Goal: Transaction & Acquisition: Obtain resource

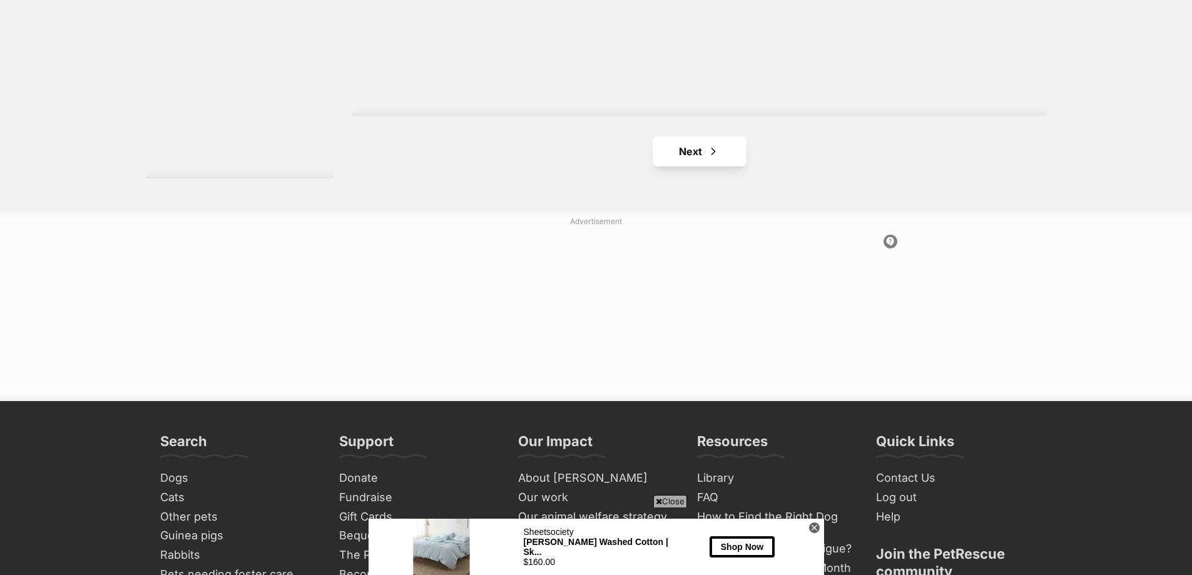
scroll to position [2358, 0]
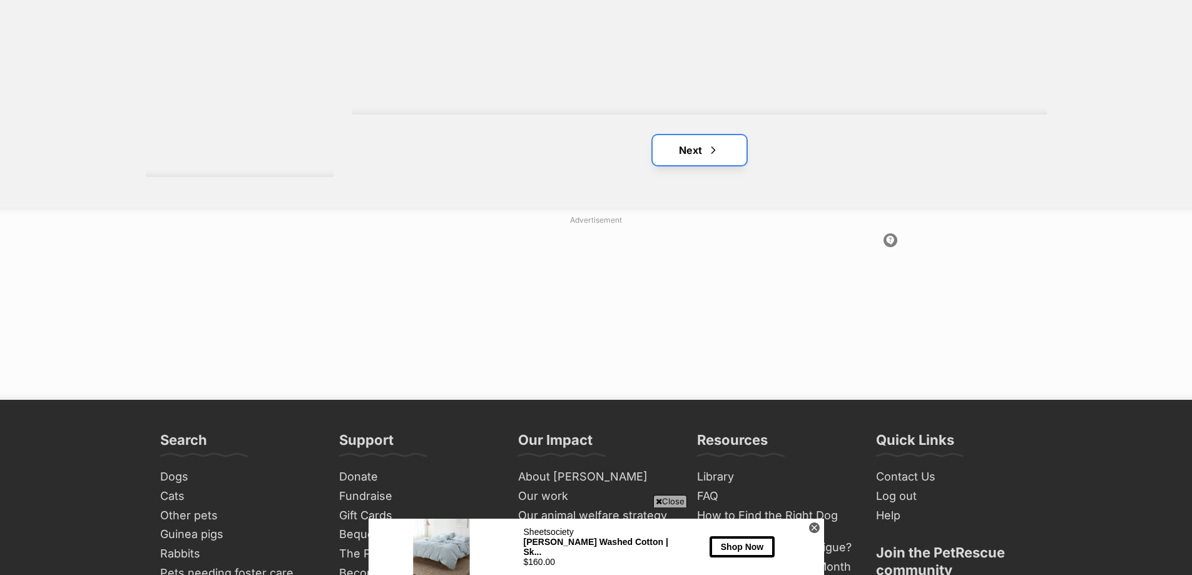
click at [676, 164] on link "Next" at bounding box center [700, 150] width 94 height 30
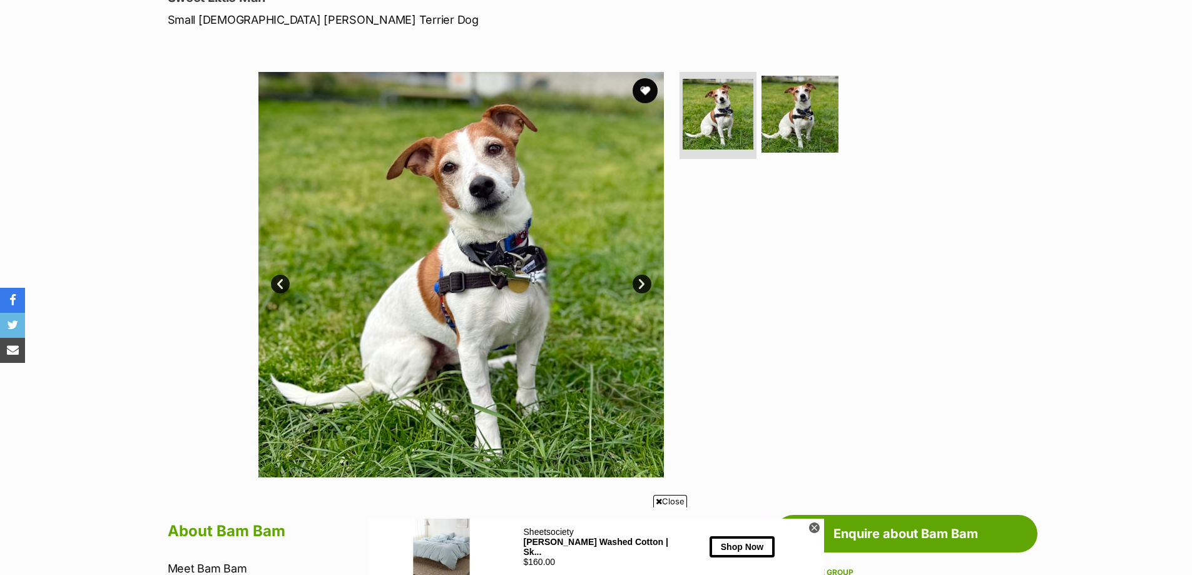
scroll to position [188, 0]
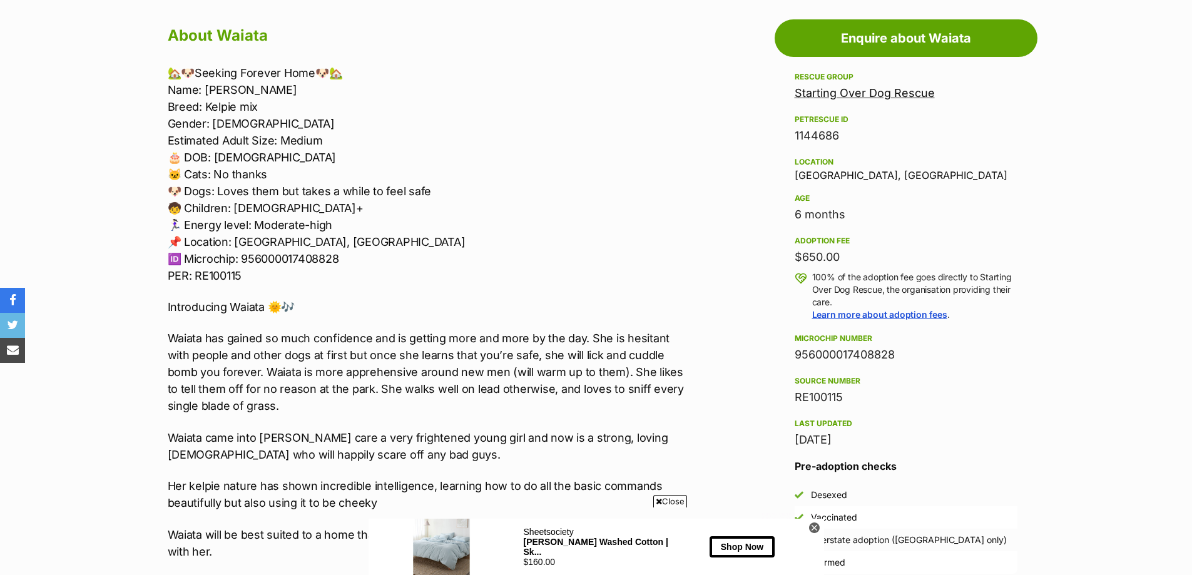
scroll to position [685, 0]
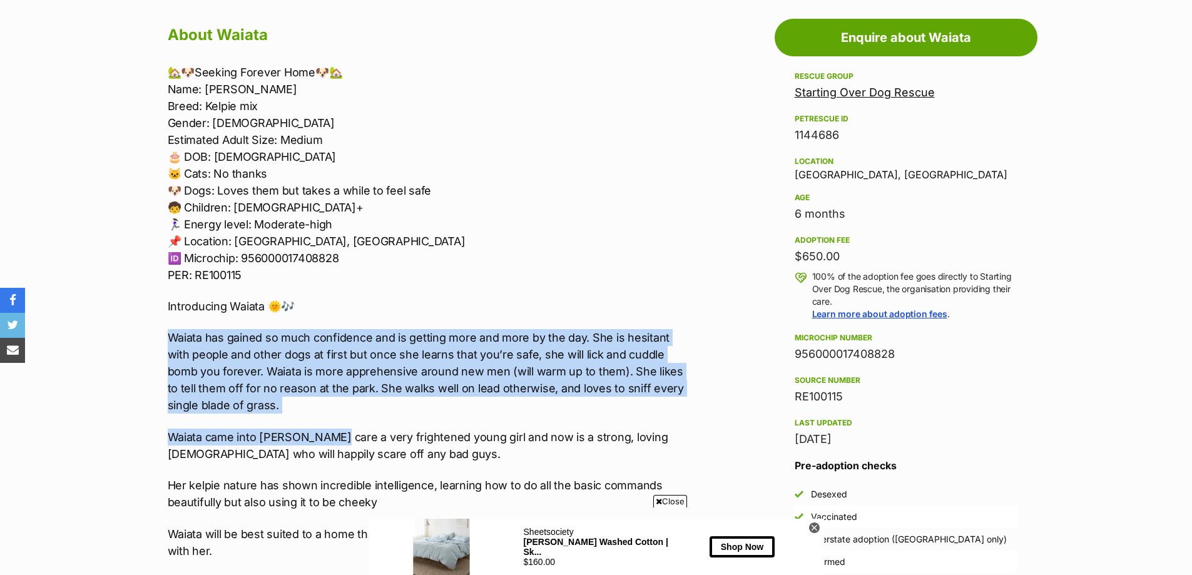
drag, startPoint x: 325, startPoint y: 419, endPoint x: 144, endPoint y: 337, distance: 198.3
click at [326, 411] on p "Waiata has gained so much confidence and is getting more and more by the day. S…" at bounding box center [426, 371] width 517 height 84
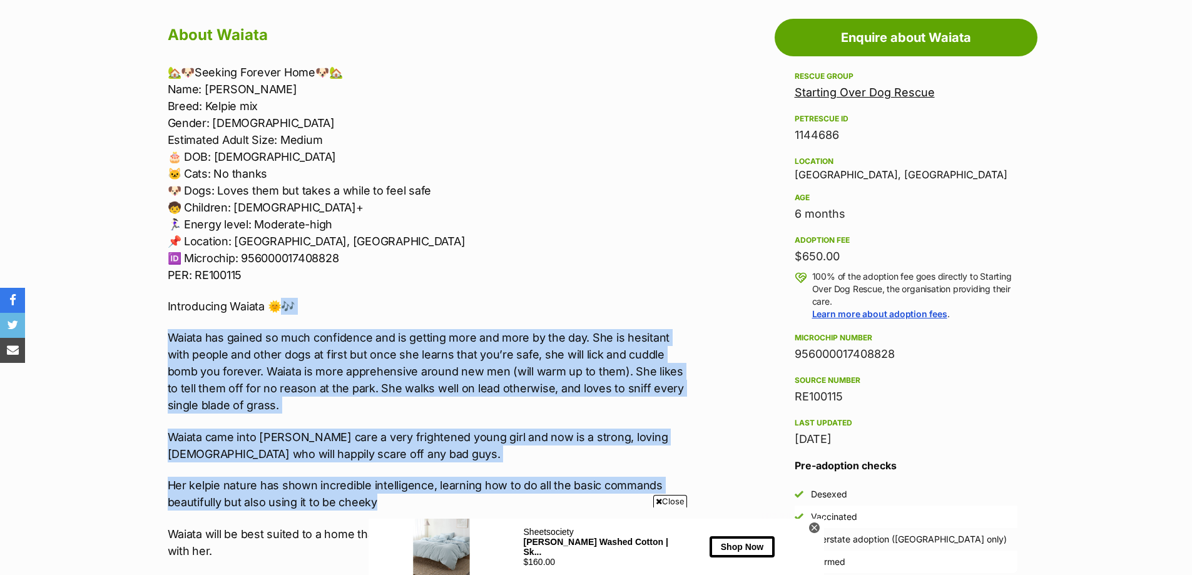
drag, startPoint x: 387, startPoint y: 499, endPoint x: 287, endPoint y: 306, distance: 217.8
click at [287, 306] on div "🏡🐶Seeking Forever Home🐶🏡 Name: Waiata Breed: Kelpie mix Gender: Female Estimate…" at bounding box center [426, 400] width 517 height 673
click at [412, 355] on p "Waiata has gained so much confidence and is getting more and more by the day. S…" at bounding box center [426, 371] width 517 height 84
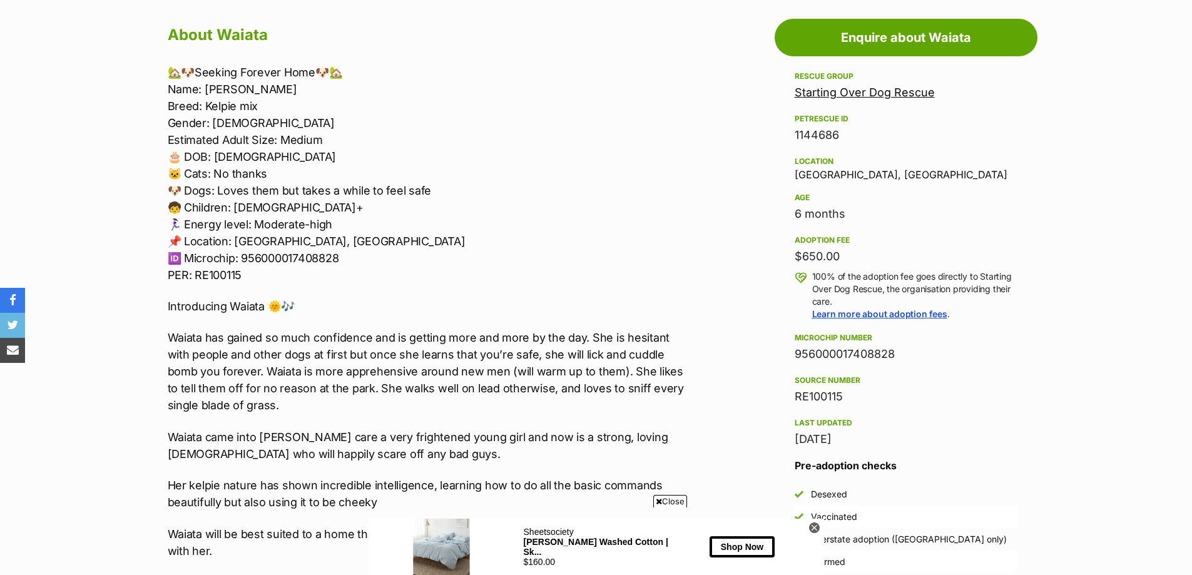
drag, startPoint x: 438, startPoint y: 312, endPoint x: 421, endPoint y: 505, distance: 193.5
click at [421, 505] on div "🏡🐶Seeking Forever Home🐶🏡 Name: Waiata Breed: Kelpie mix Gender: Female Estimate…" at bounding box center [426, 400] width 517 height 673
click at [419, 510] on div "Close" at bounding box center [597, 540] width 456 height 69
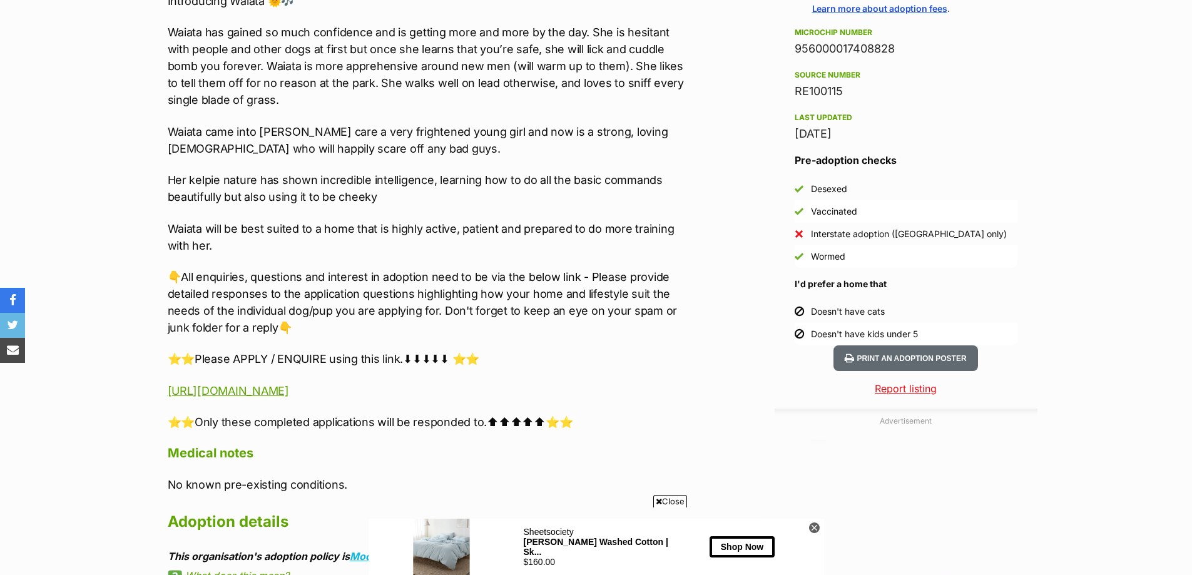
scroll to position [991, 0]
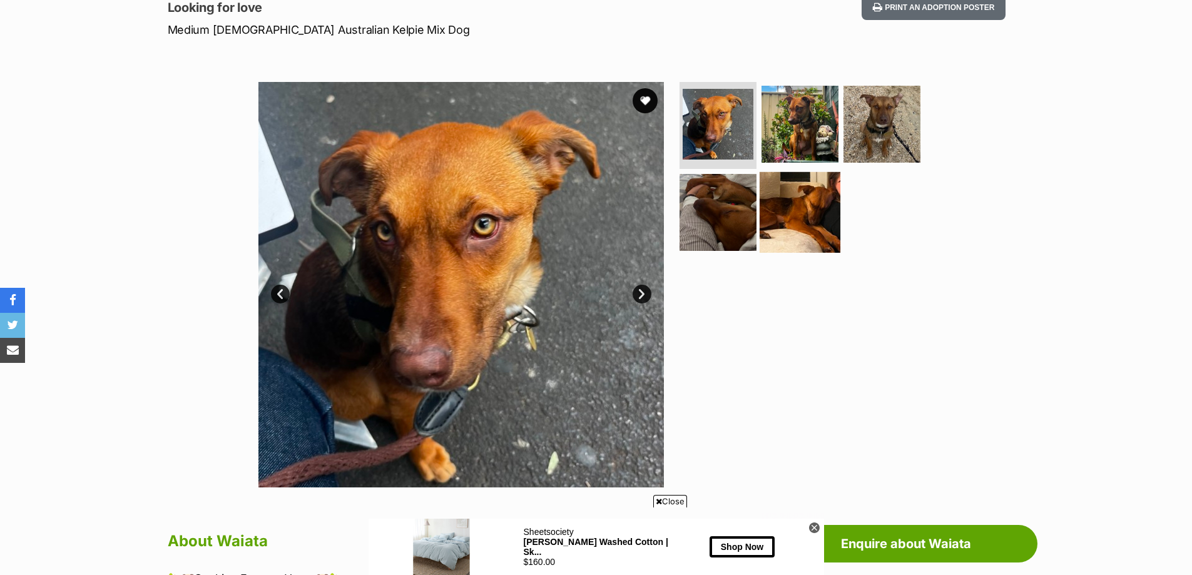
click at [805, 208] on img at bounding box center [800, 212] width 81 height 81
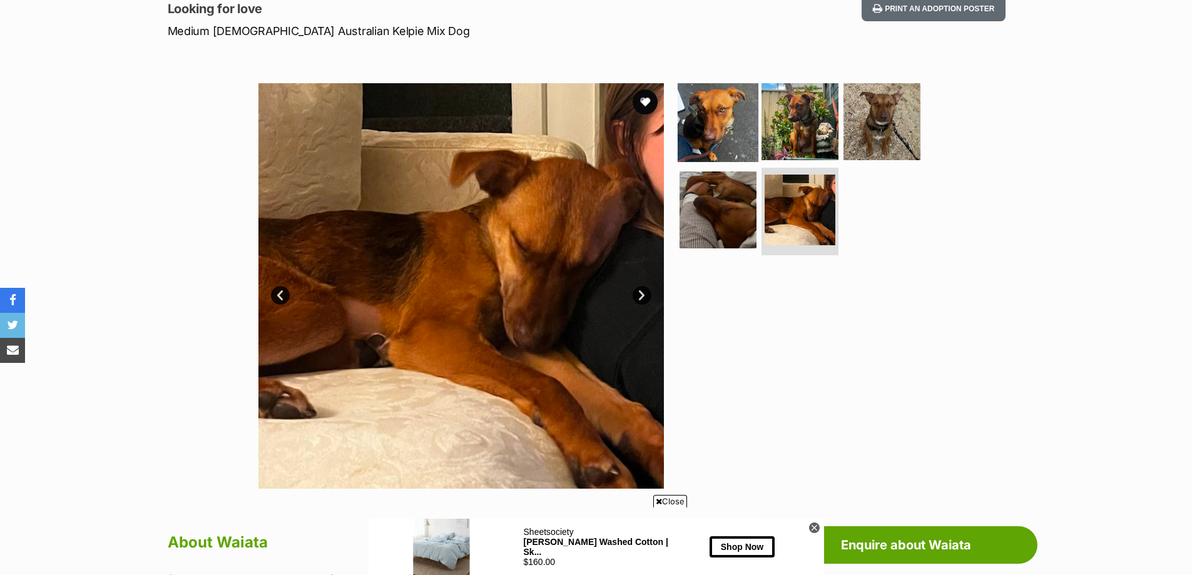
click at [729, 106] on img at bounding box center [718, 121] width 81 height 81
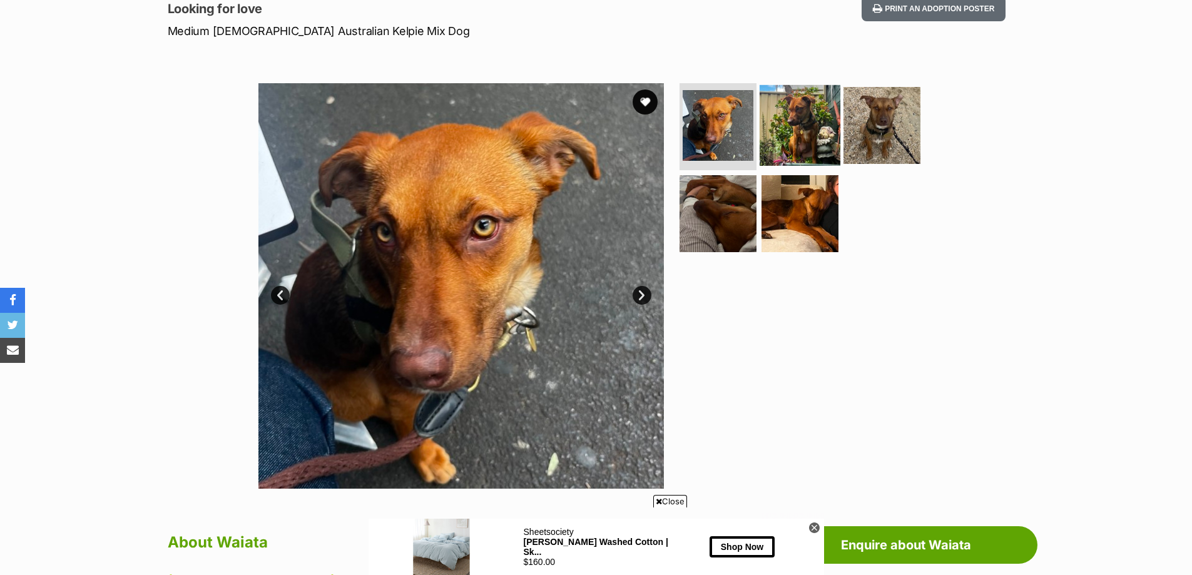
click at [802, 118] on img at bounding box center [800, 124] width 81 height 81
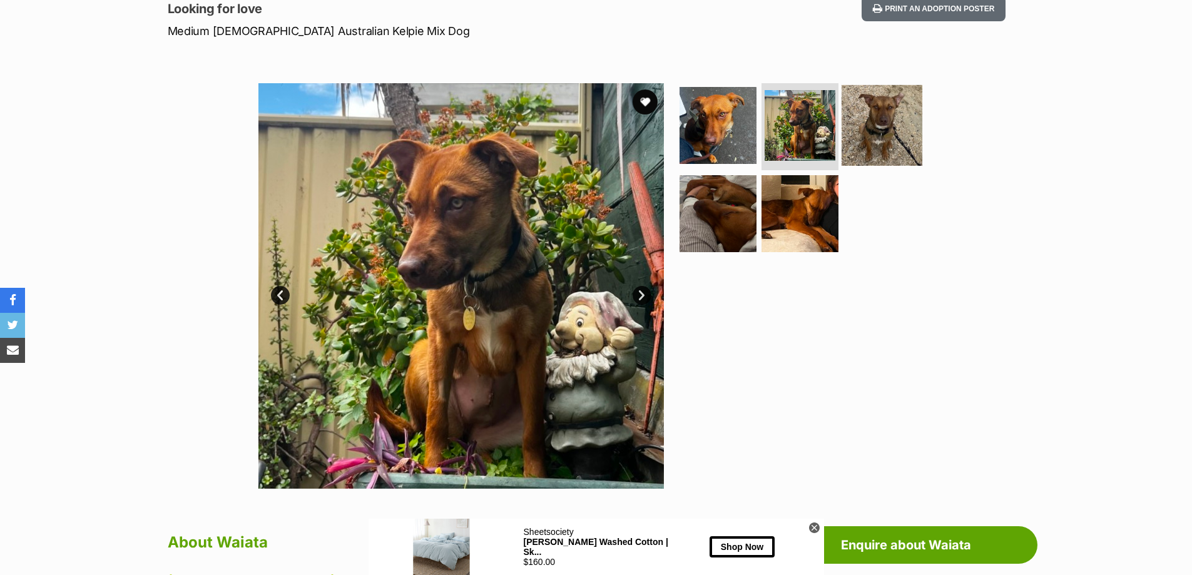
click at [884, 123] on img at bounding box center [882, 124] width 81 height 81
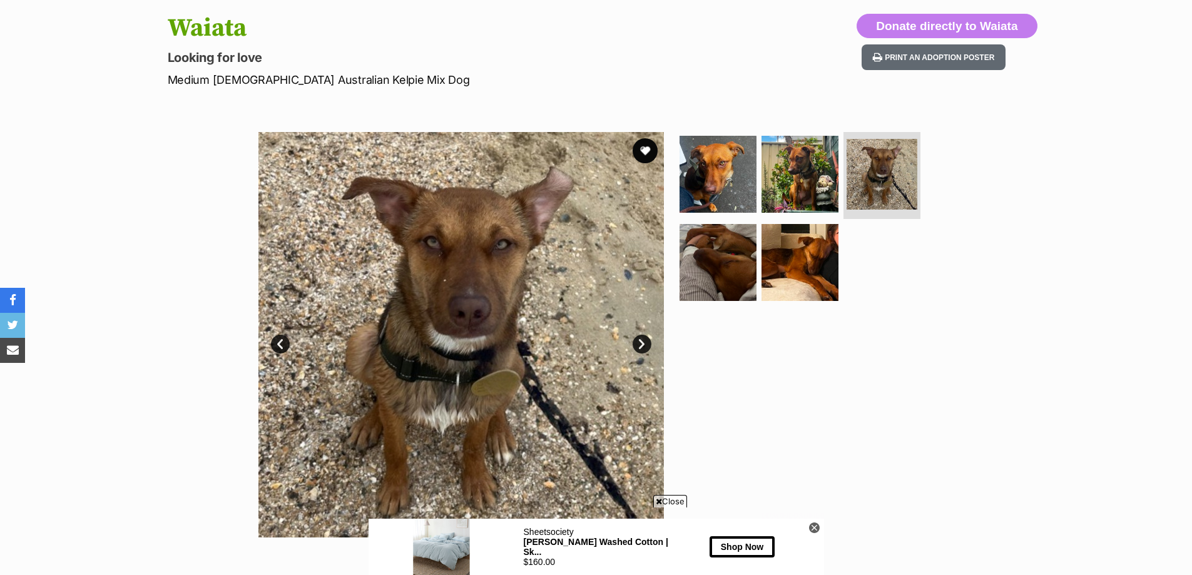
scroll to position [0, 0]
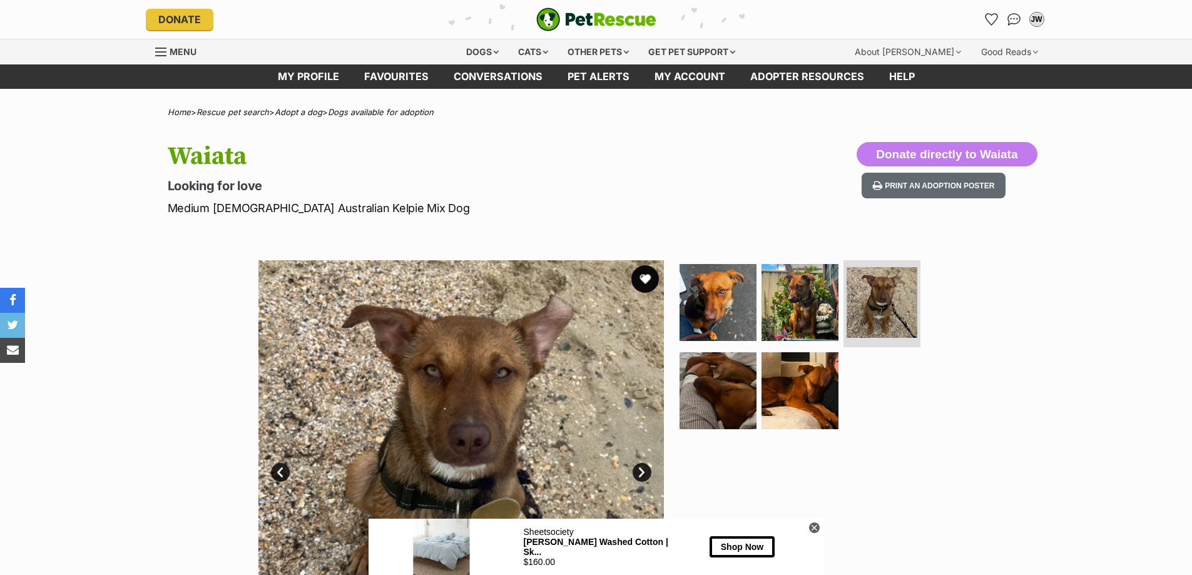
click at [646, 278] on button "favourite" at bounding box center [646, 279] width 28 height 28
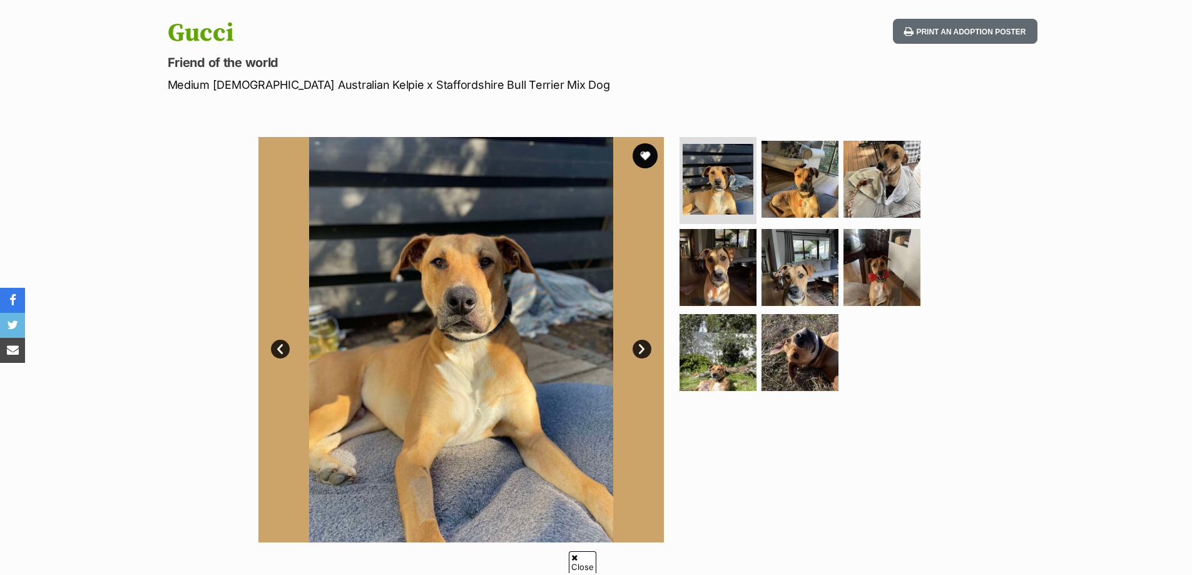
scroll to position [124, 0]
click at [645, 353] on link "Next" at bounding box center [642, 348] width 19 height 19
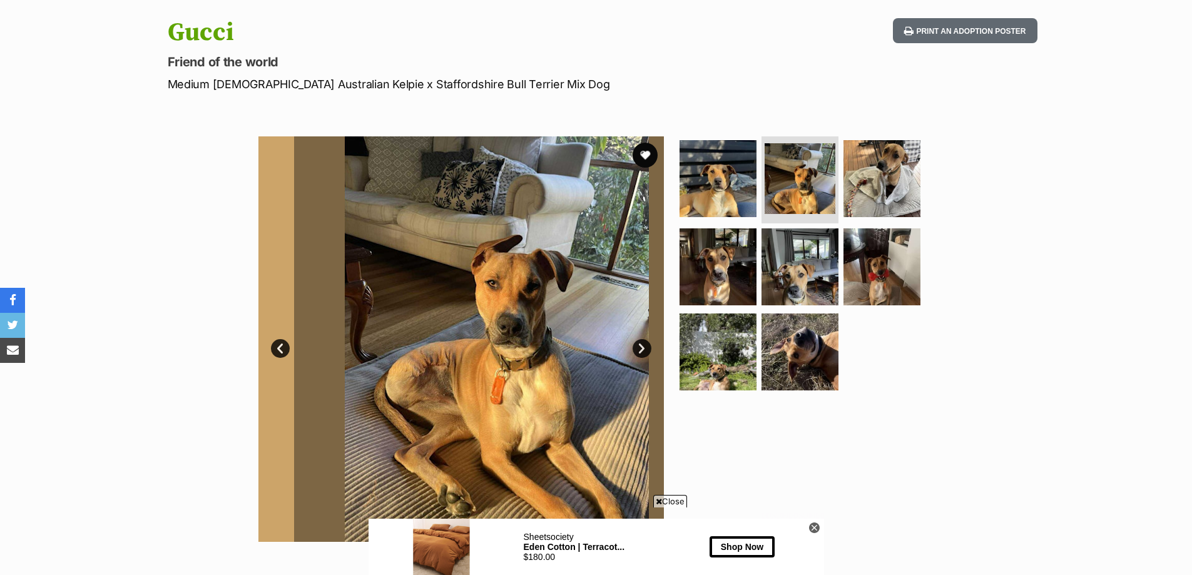
scroll to position [0, 0]
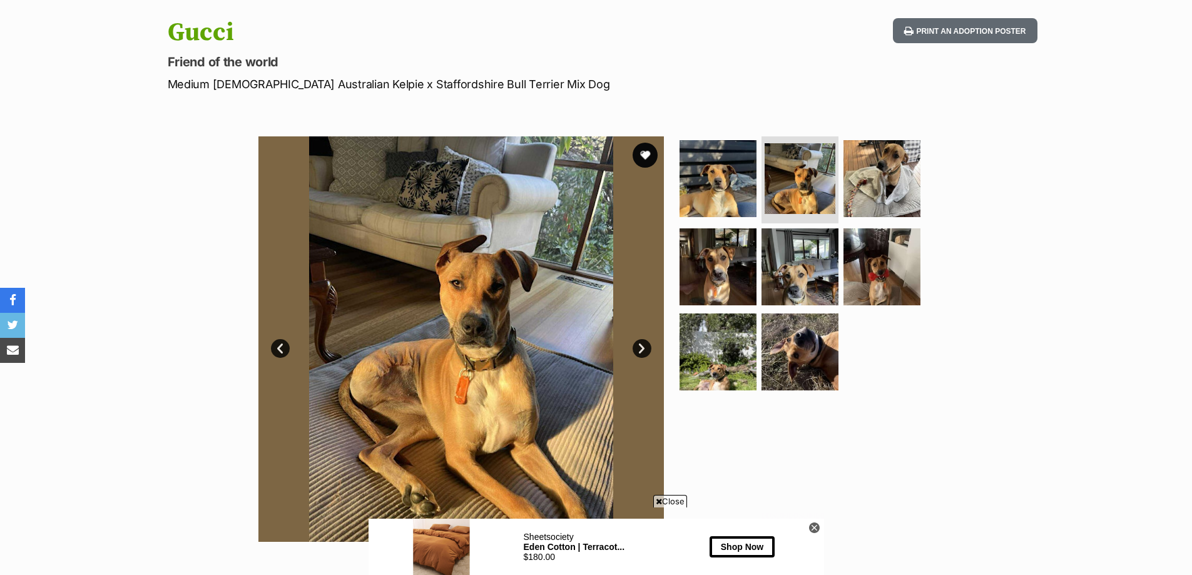
click at [645, 353] on link "Next" at bounding box center [642, 348] width 19 height 19
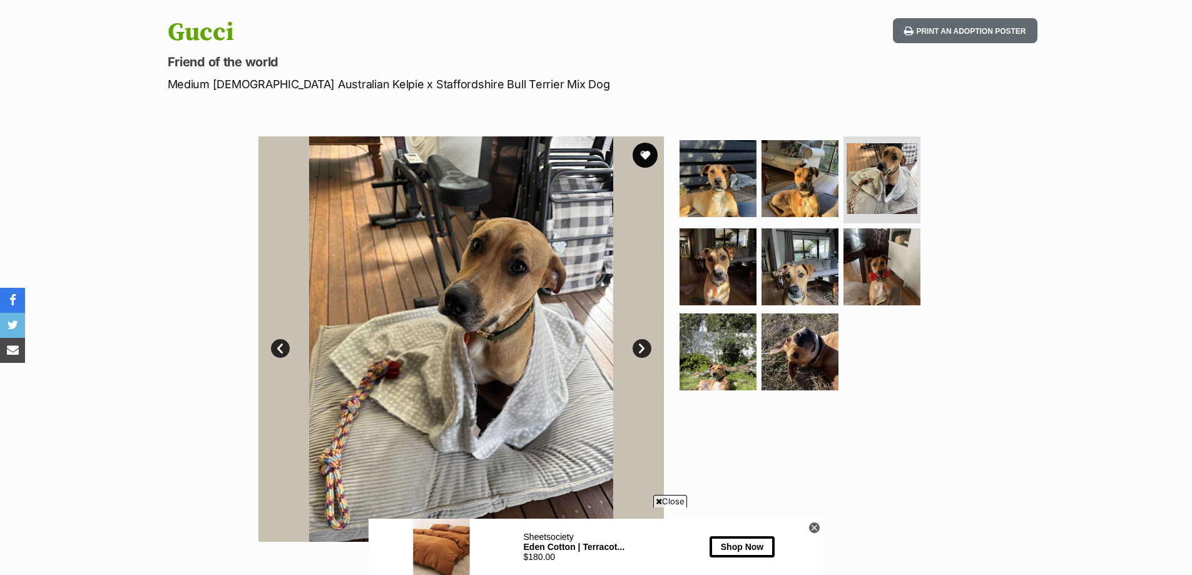
click at [289, 351] on link "Prev" at bounding box center [280, 348] width 19 height 19
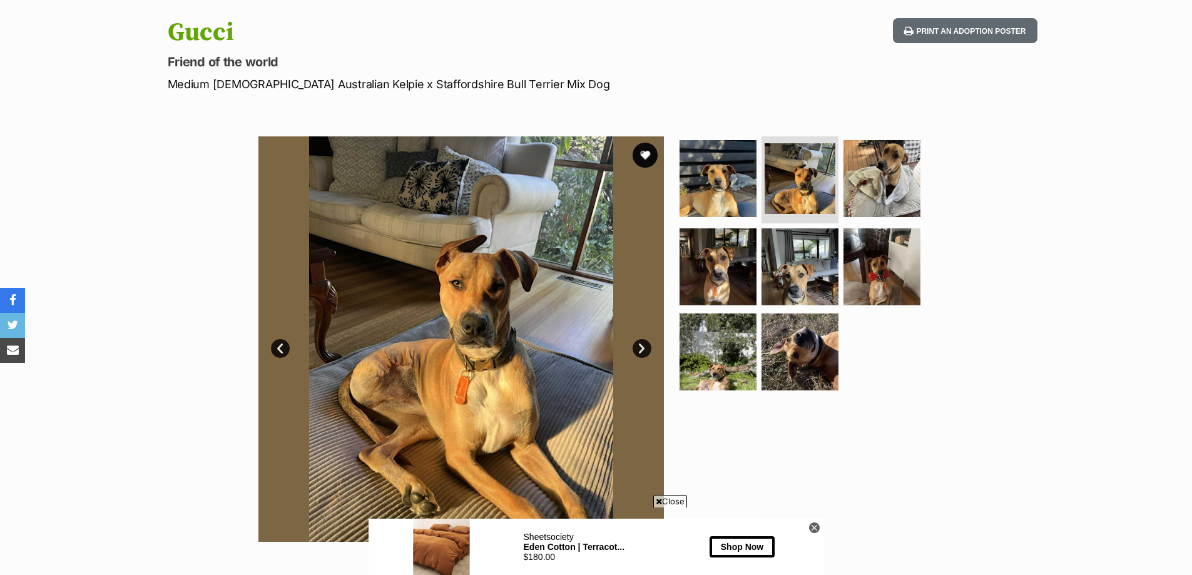
click at [642, 346] on link "Next" at bounding box center [642, 348] width 19 height 19
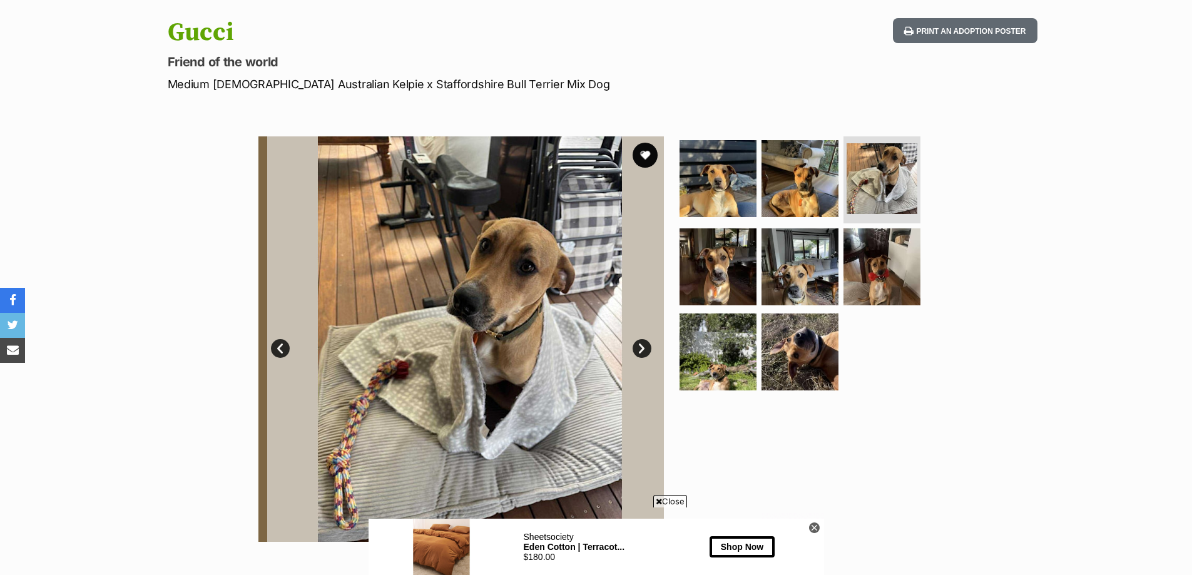
click at [642, 349] on link "Next" at bounding box center [642, 348] width 19 height 19
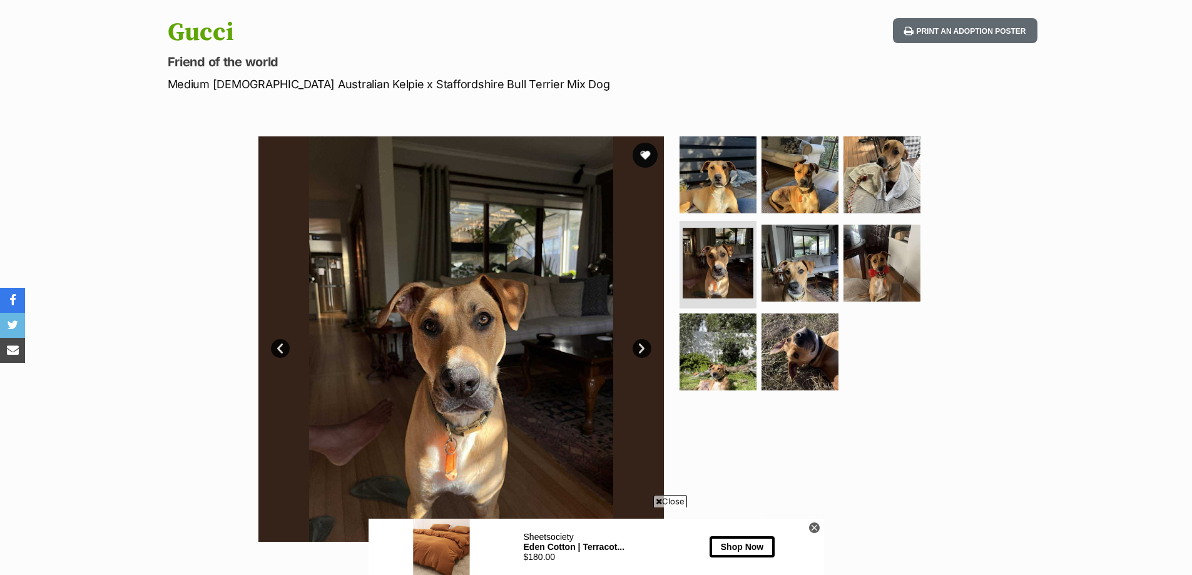
click at [642, 349] on link "Next" at bounding box center [642, 348] width 19 height 19
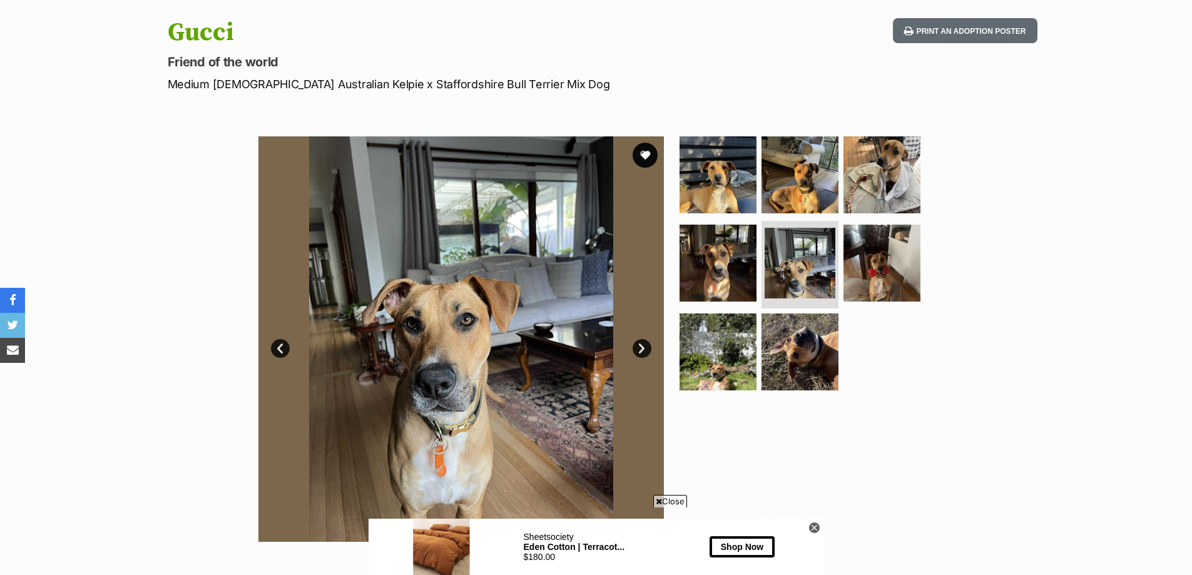
click at [642, 349] on link "Next" at bounding box center [642, 348] width 19 height 19
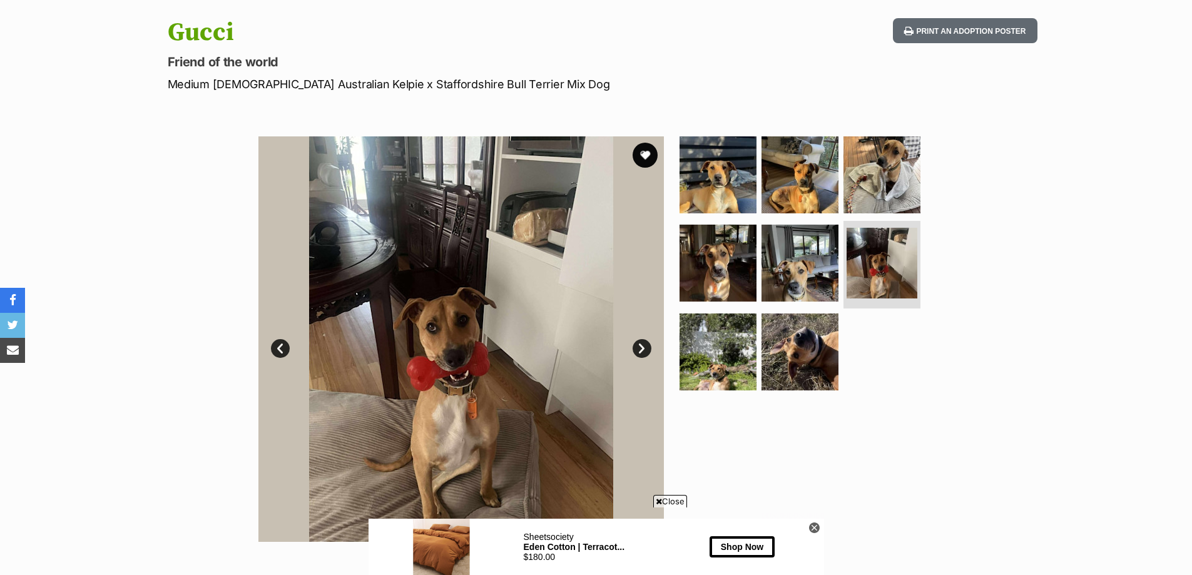
click at [642, 349] on link "Next" at bounding box center [642, 348] width 19 height 19
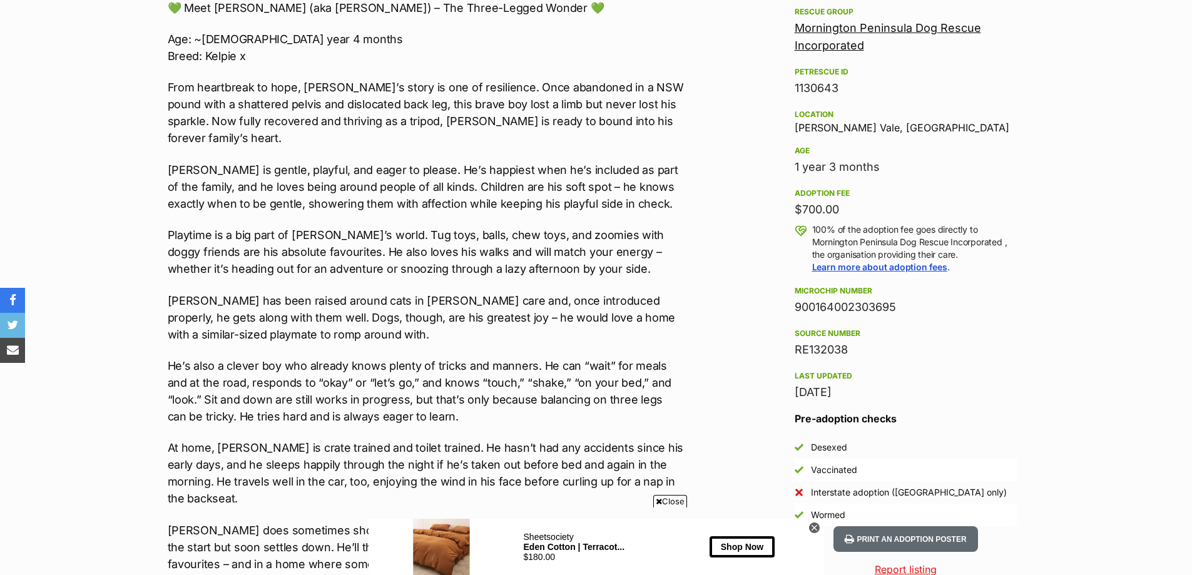
scroll to position [750, 0]
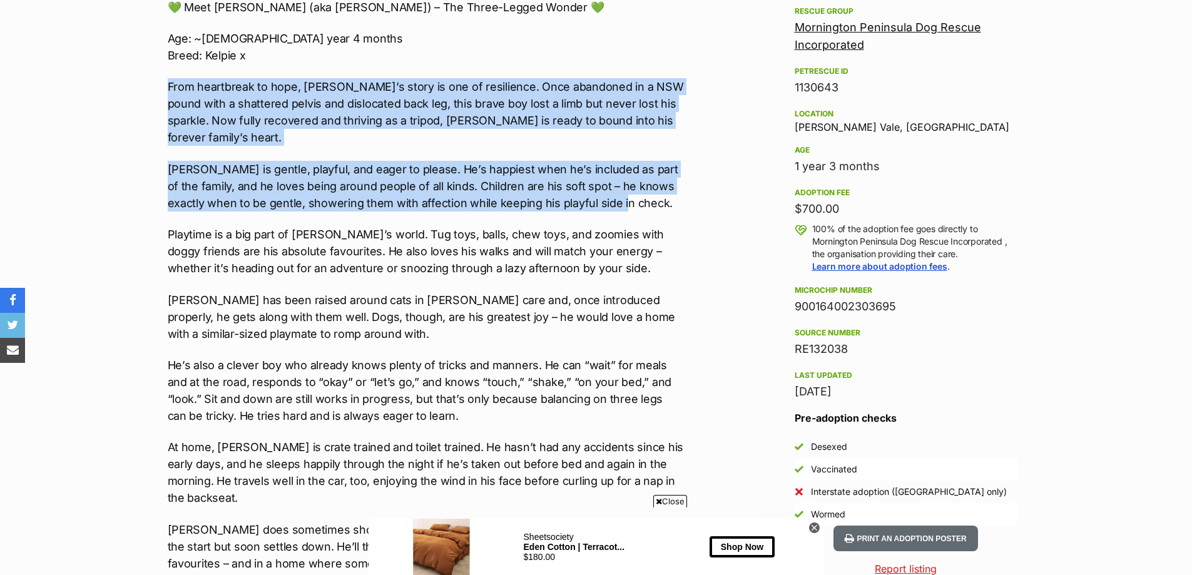
drag, startPoint x: 148, startPoint y: 85, endPoint x: 678, endPoint y: 187, distance: 539.8
click at [678, 187] on p "Jimmy is gentle, playful, and eager to please. He’s happiest when he’s included…" at bounding box center [426, 186] width 517 height 51
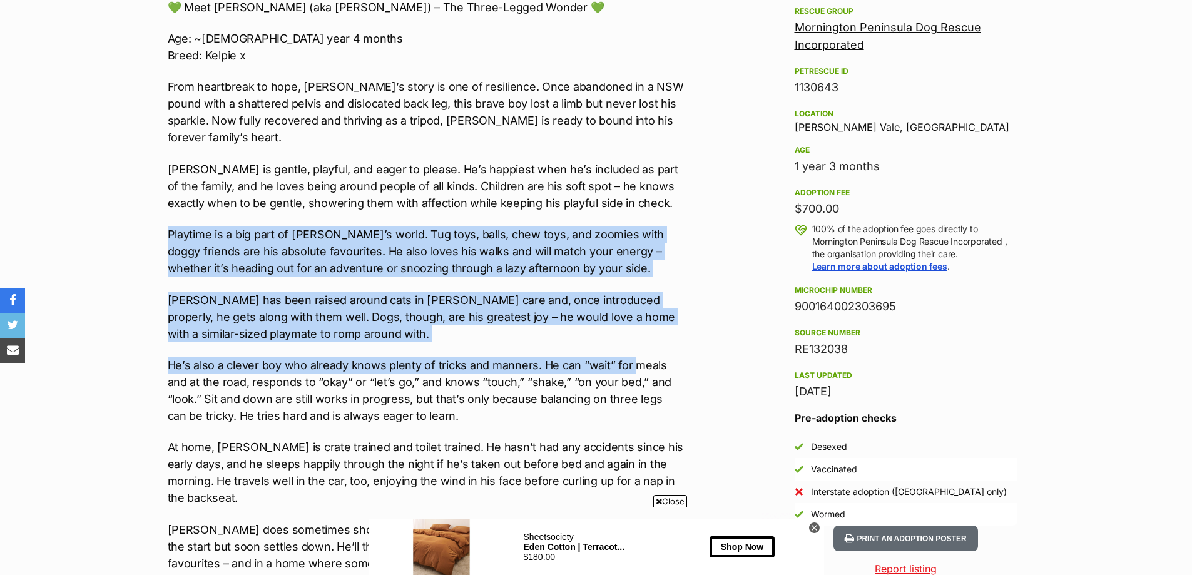
drag, startPoint x: 155, startPoint y: 210, endPoint x: 633, endPoint y: 328, distance: 492.5
click at [633, 328] on div "About Gucci 💚 Meet Gucci (aka Jimmy) – The Three-Legged Wonder 💚 Age: ~1 year 4…" at bounding box center [420, 446] width 530 height 980
click at [612, 314] on p "Jimmy has been raised around cats in foster care and, once introduced properly,…" at bounding box center [426, 317] width 517 height 51
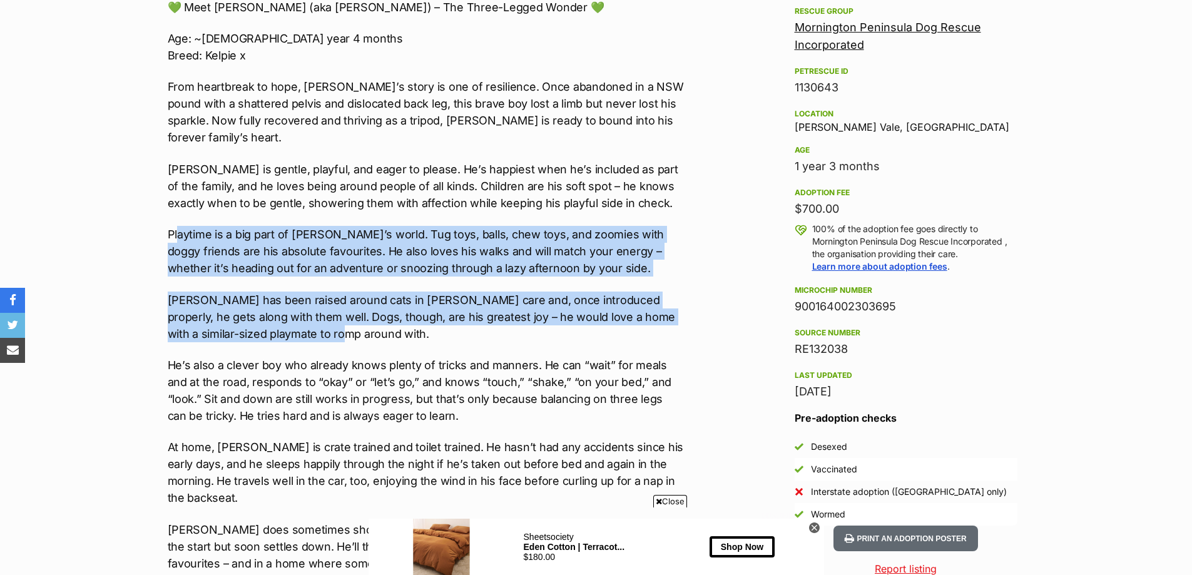
drag, startPoint x: 625, startPoint y: 314, endPoint x: 180, endPoint y: 216, distance: 455.7
click at [180, 216] on div "💚 Meet Gucci (aka Jimmy) – The Three-Legged Wonder 💚 Age: ~1 year 4 months Bree…" at bounding box center [426, 351] width 517 height 704
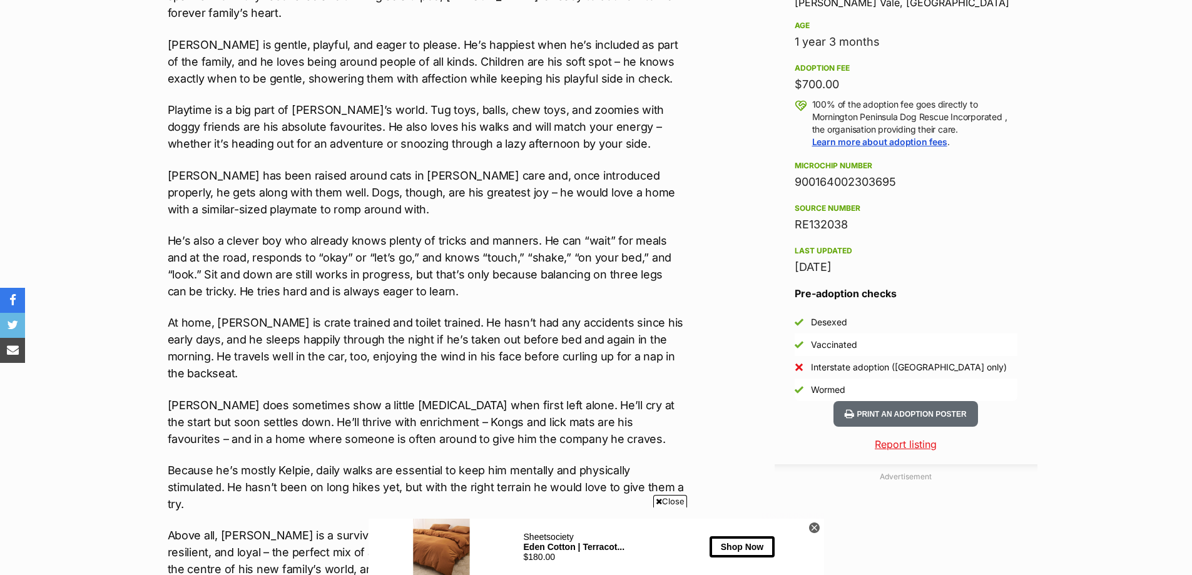
scroll to position [875, 0]
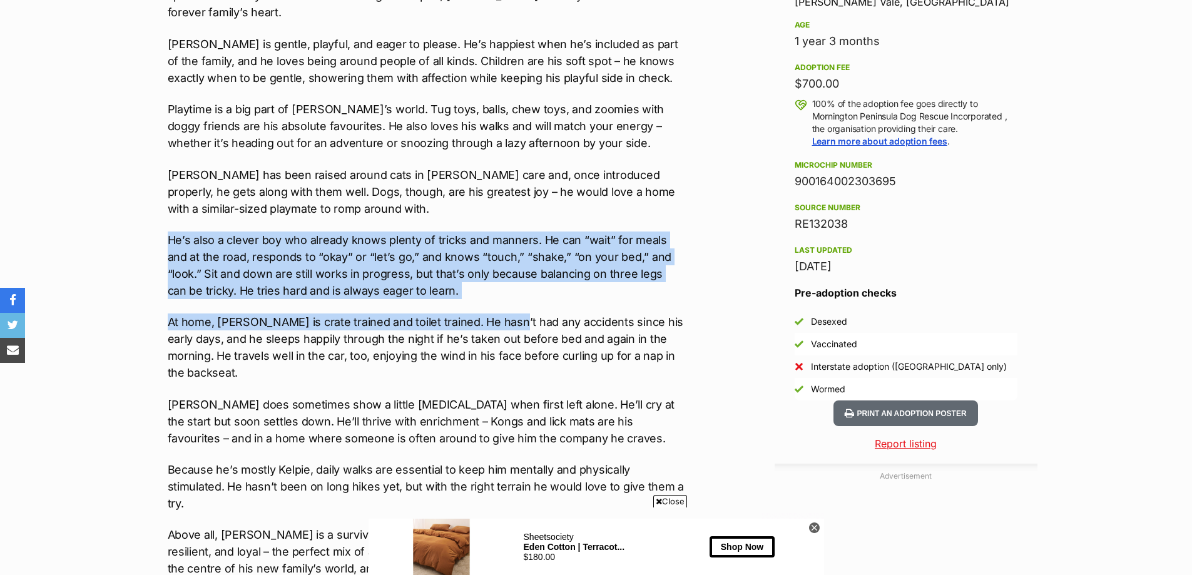
drag, startPoint x: 146, startPoint y: 217, endPoint x: 508, endPoint y: 285, distance: 367.4
click at [508, 285] on div "Advertisement Adoption information I've been adopted! This pet is no longer ava…" at bounding box center [596, 489] width 920 height 1346
click at [473, 279] on p "He’s also a clever boy who already knows plenty of tricks and manners. He can “…" at bounding box center [426, 266] width 517 height 68
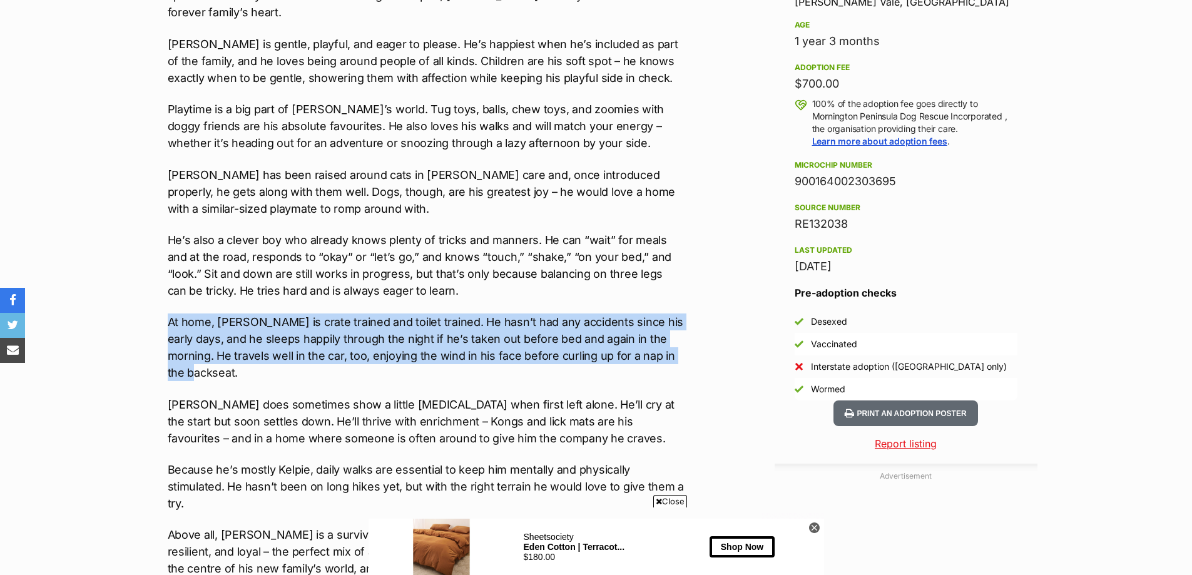
drag, startPoint x: 143, startPoint y: 295, endPoint x: 702, endPoint y: 339, distance: 560.7
click at [702, 339] on div "Advertisement Adoption information I've been adopted! This pet is no longer ava…" at bounding box center [596, 489] width 920 height 1346
click at [702, 339] on div "Advertisement Adoption information I've been adopted! This pet is no longer ava…" at bounding box center [596, 489] width 883 height 1346
drag, startPoint x: 699, startPoint y: 342, endPoint x: 141, endPoint y: 310, distance: 558.6
click at [141, 310] on div "Advertisement Adoption information I've been adopted! This pet is no longer ava…" at bounding box center [596, 489] width 920 height 1346
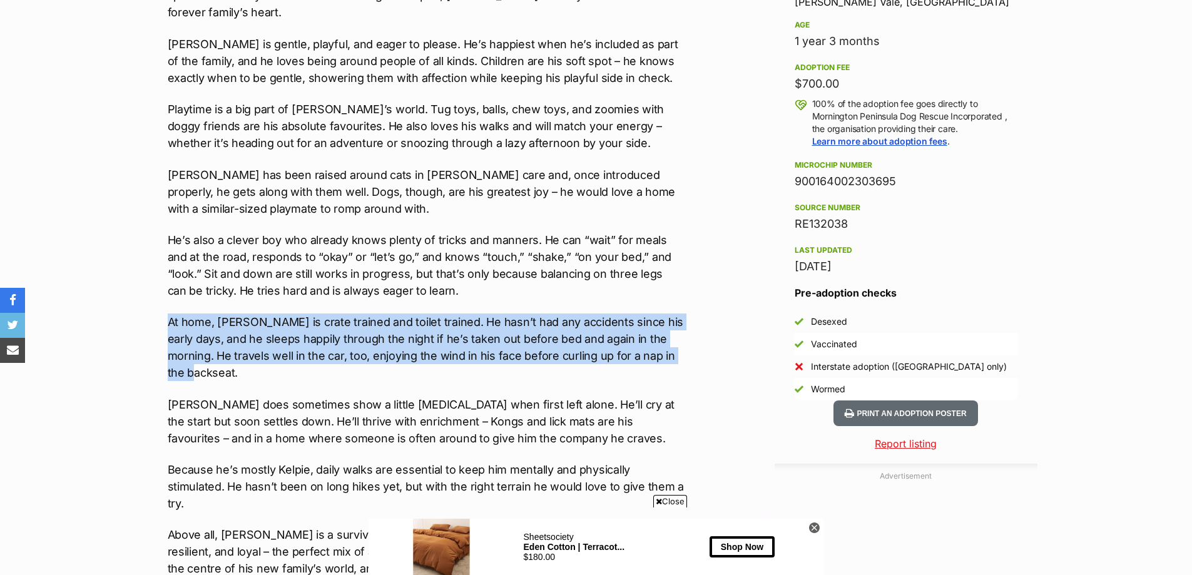
click at [136, 310] on div "Advertisement Adoption information I've been adopted! This pet is no longer ava…" at bounding box center [596, 489] width 920 height 1346
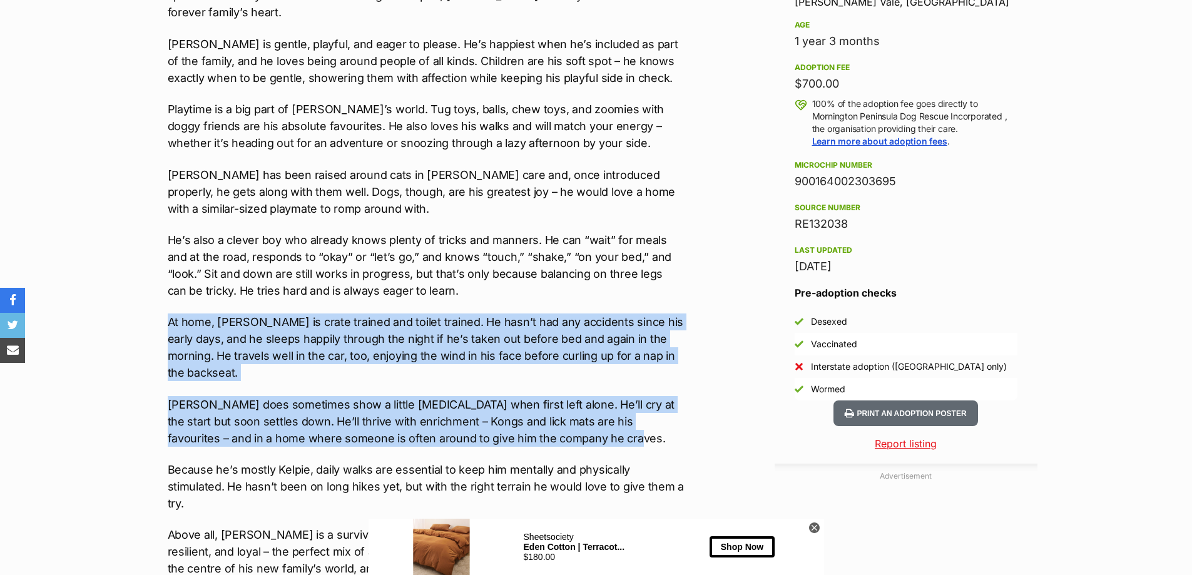
drag, startPoint x: 130, startPoint y: 297, endPoint x: 603, endPoint y: 408, distance: 486.0
click at [603, 408] on section "Home > Rescue pet search > Adopt a dog > Dogs available for adoption Gucci Frie…" at bounding box center [596, 197] width 1192 height 1929
click at [602, 408] on p "Jimmy does sometimes show a little separation anxiety when first left alone. He…" at bounding box center [426, 421] width 517 height 51
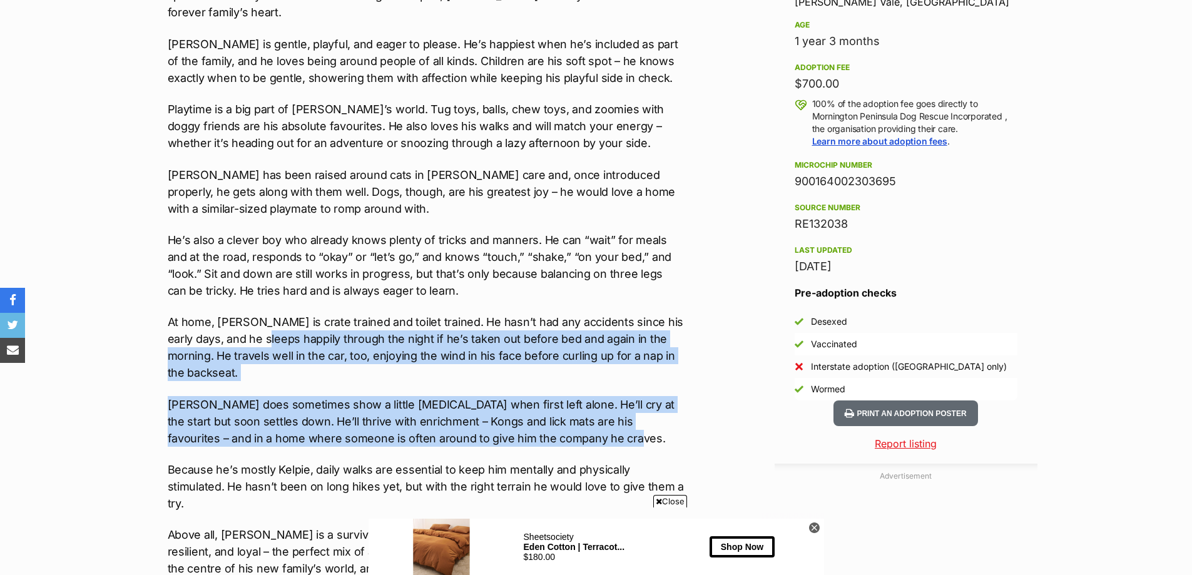
scroll to position [0, 0]
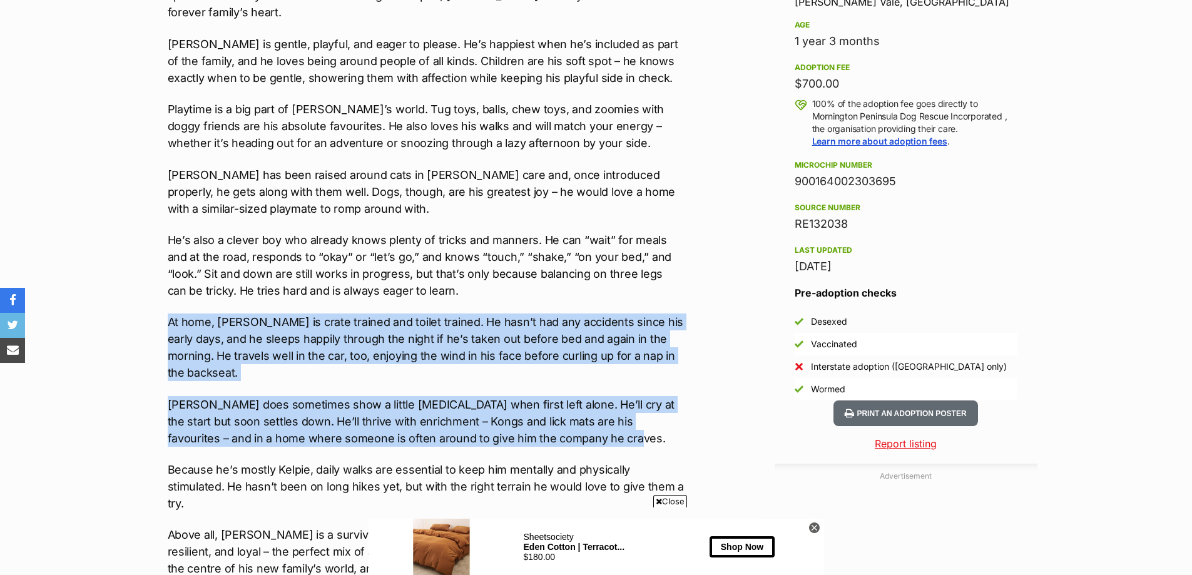
drag, startPoint x: 521, startPoint y: 379, endPoint x: 103, endPoint y: 292, distance: 426.6
click at [103, 292] on section "Home > Rescue pet search > Adopt a dog > Dogs available for adoption Gucci Frie…" at bounding box center [596, 197] width 1192 height 1929
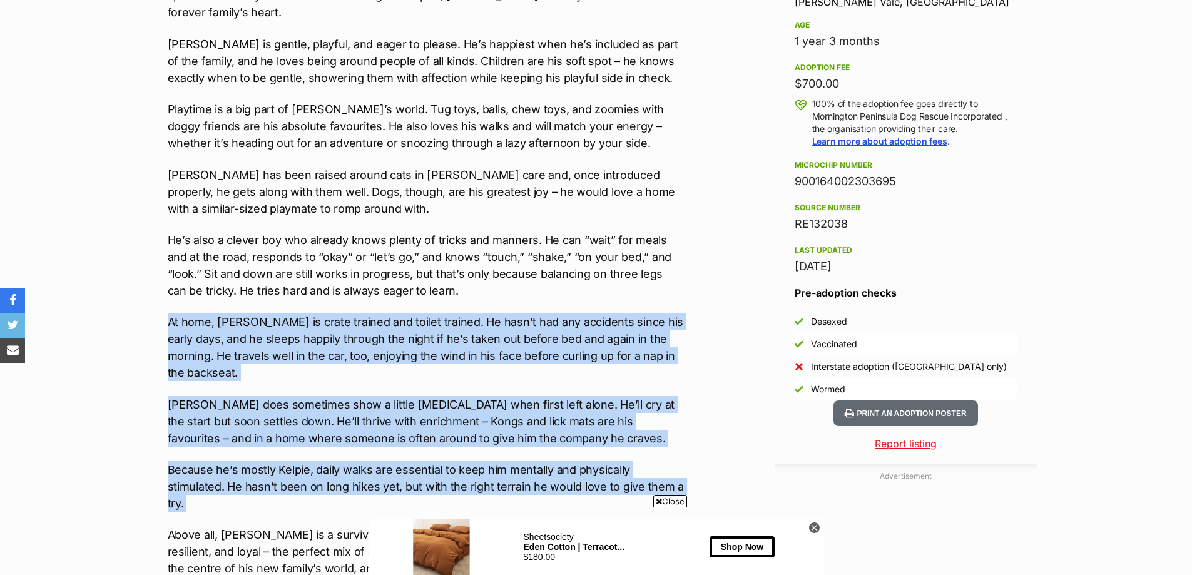
drag, startPoint x: 103, startPoint y: 292, endPoint x: 509, endPoint y: 463, distance: 440.4
click at [509, 463] on section "Home > Rescue pet search > Adopt a dog > Dogs available for adoption Gucci Frie…" at bounding box center [596, 197] width 1192 height 1929
click at [509, 463] on p "Because he’s mostly Kelpie, daily walks are essential to keep him mentally and …" at bounding box center [426, 486] width 517 height 51
drag, startPoint x: 547, startPoint y: 471, endPoint x: 66, endPoint y: 302, distance: 510.1
click at [66, 302] on section "Home > Rescue pet search > Adopt a dog > Dogs available for adoption Gucci Frie…" at bounding box center [596, 197] width 1192 height 1929
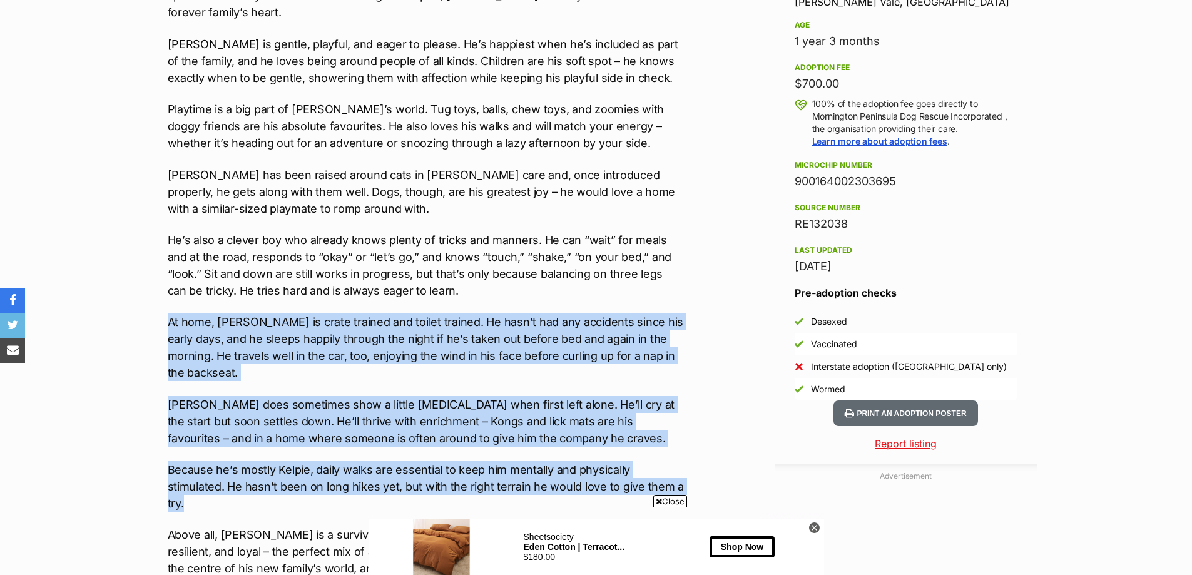
click at [66, 302] on section "Home > Rescue pet search > Adopt a dog > Dogs available for adoption Gucci Frie…" at bounding box center [596, 197] width 1192 height 1929
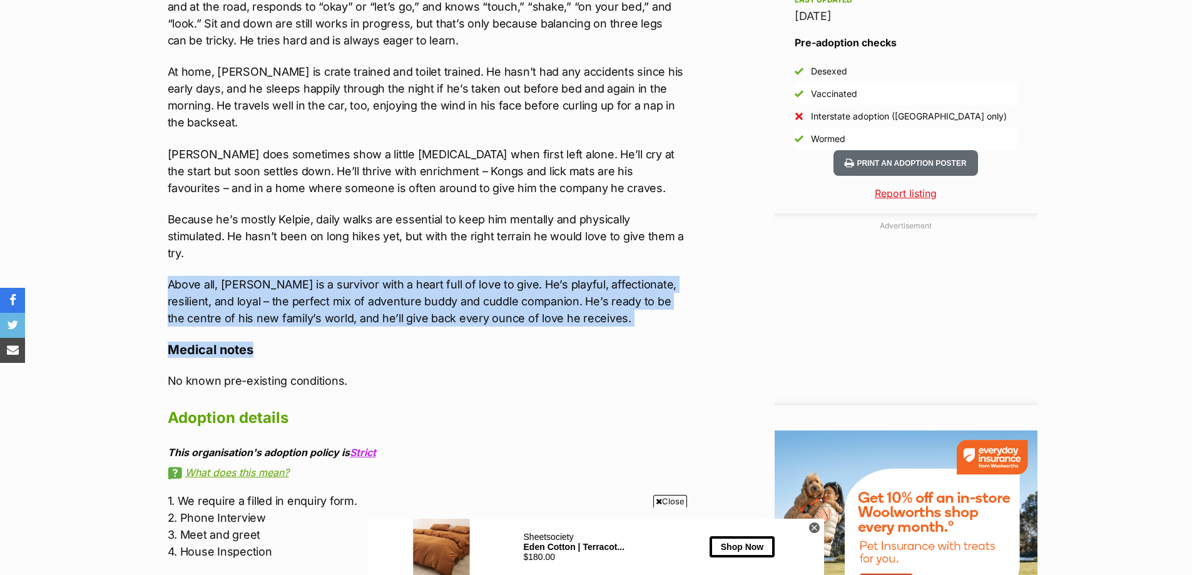
drag, startPoint x: 167, startPoint y: 253, endPoint x: 644, endPoint y: 313, distance: 480.7
click at [644, 312] on div "About Gucci 💚 Meet Gucci (aka Jimmy) – The Three-Legged Wonder 💚 Age: ~1 year 4…" at bounding box center [426, 71] width 517 height 980
click at [598, 295] on div "About Gucci 💚 Meet Gucci (aka Jimmy) – The Three-Legged Wonder 💚 Age: ~1 year 4…" at bounding box center [426, 71] width 517 height 980
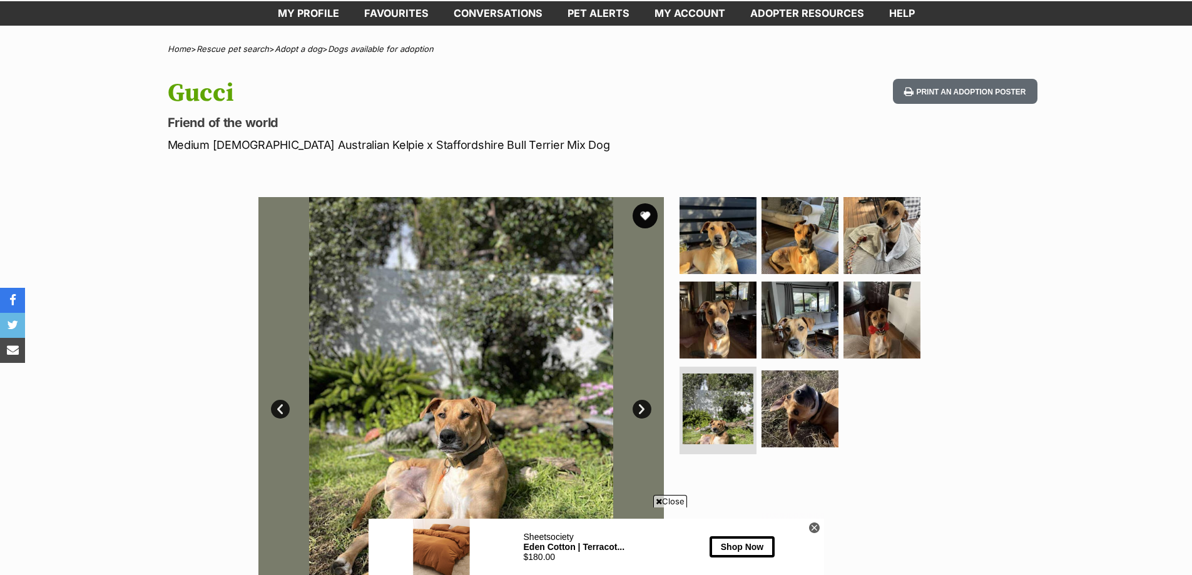
scroll to position [62, 0]
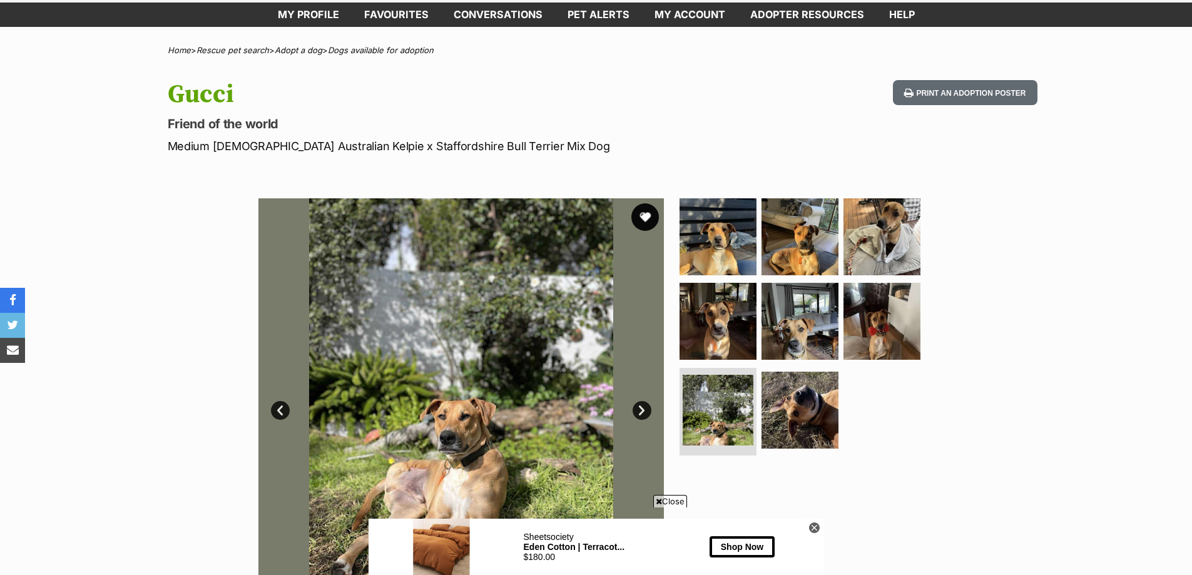
click at [649, 215] on button "favourite" at bounding box center [646, 217] width 28 height 28
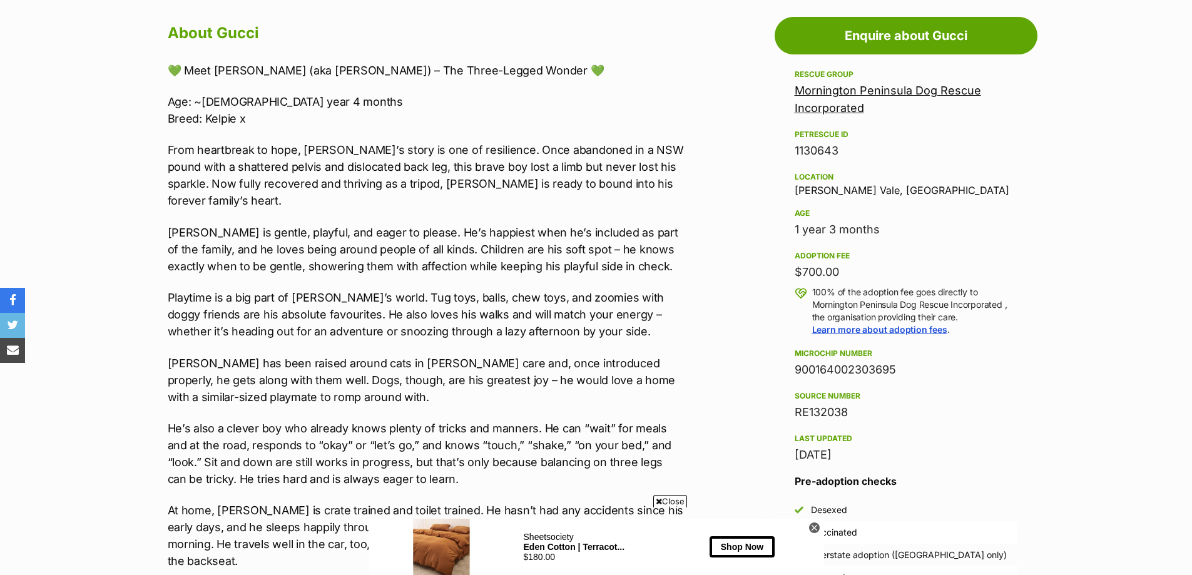
scroll to position [687, 0]
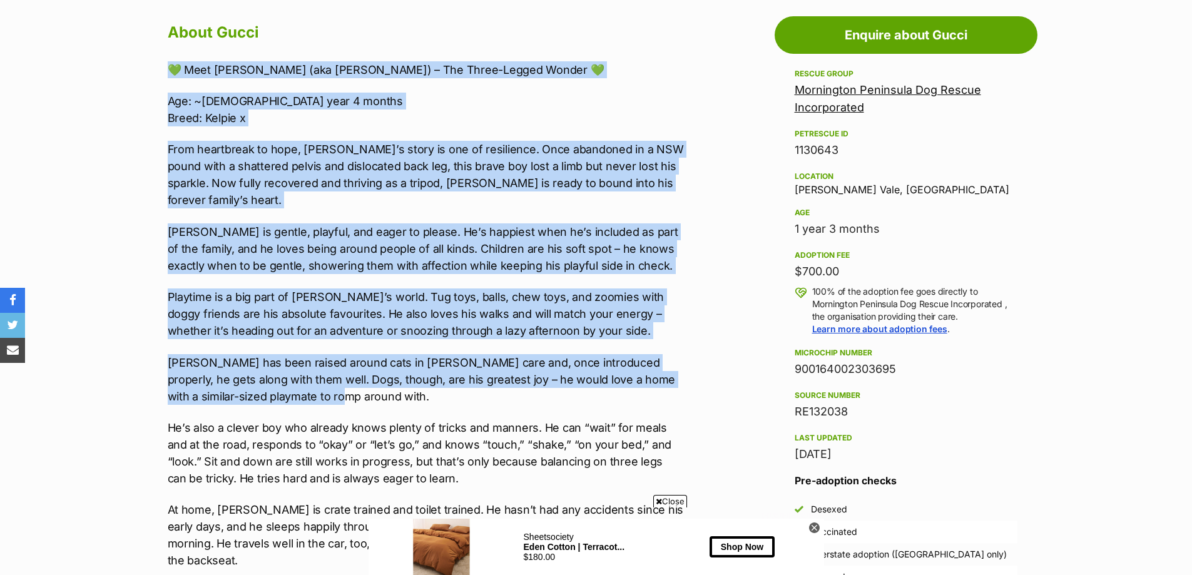
drag, startPoint x: 146, startPoint y: 63, endPoint x: 652, endPoint y: 383, distance: 598.7
click at [652, 383] on p "Jimmy has been raised around cats in foster care and, once introduced properly,…" at bounding box center [426, 379] width 517 height 51
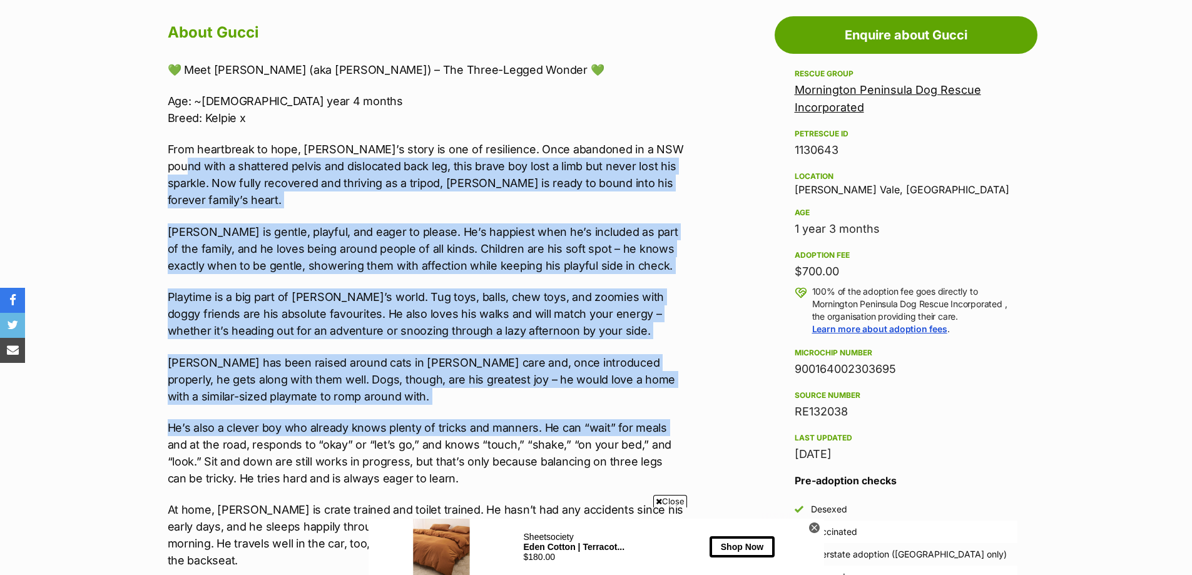
drag, startPoint x: 658, startPoint y: 383, endPoint x: -9, endPoint y: 171, distance: 700.0
click at [342, 381] on p "Jimmy has been raised around cats in foster care and, once introduced properly,…" at bounding box center [426, 379] width 517 height 51
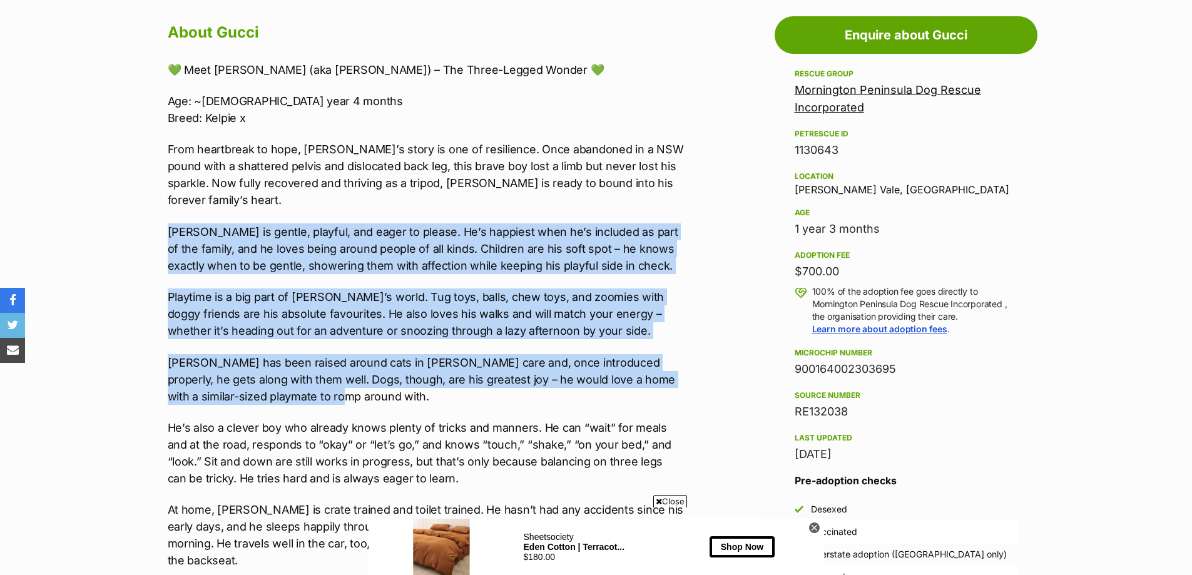
drag, startPoint x: 354, startPoint y: 368, endPoint x: 101, endPoint y: 222, distance: 291.9
click at [101, 222] on section "Home > Rescue pet search > Adopt a dog > Dogs available for adoption Gucci Frie…" at bounding box center [596, 384] width 1192 height 1929
drag, startPoint x: 104, startPoint y: 203, endPoint x: 334, endPoint y: 382, distance: 290.8
click at [334, 382] on section "Home > Rescue pet search > Adopt a dog > Dogs available for adoption Gucci Frie…" at bounding box center [596, 384] width 1192 height 1929
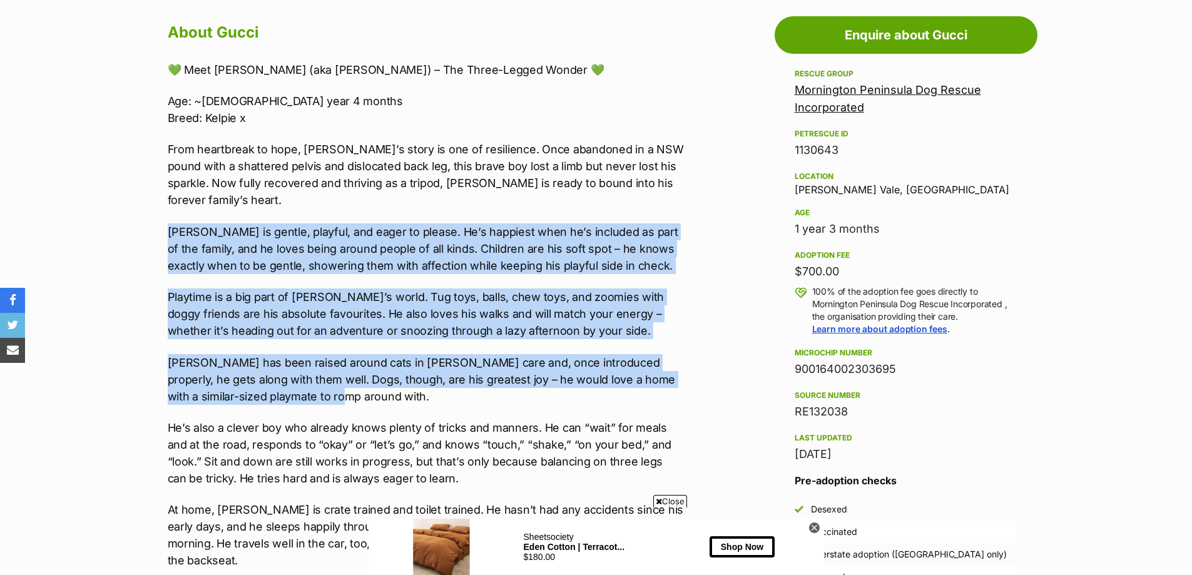
click at [334, 382] on p "Jimmy has been raised around cats in foster care and, once introduced properly,…" at bounding box center [426, 379] width 517 height 51
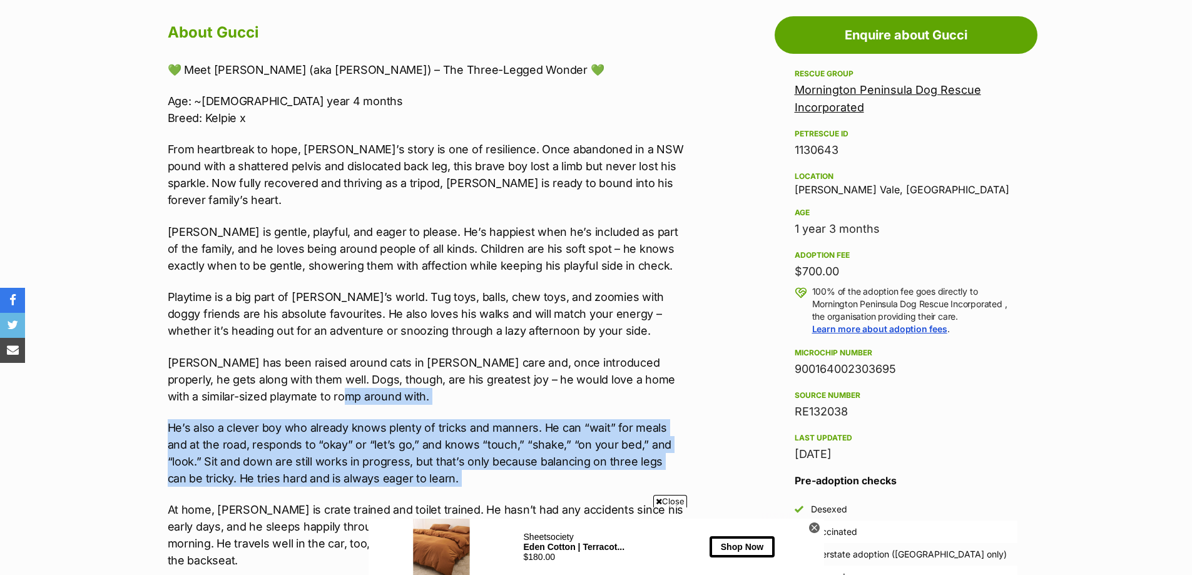
drag, startPoint x: 334, startPoint y: 382, endPoint x: 454, endPoint y: 466, distance: 146.9
click at [454, 466] on div "💚 Meet Gucci (aka Jimmy) – The Three-Legged Wonder 💚 Age: ~1 year 4 months Bree…" at bounding box center [426, 413] width 517 height 704
click at [454, 466] on p "He’s also a clever boy who already knows plenty of tricks and manners. He can “…" at bounding box center [426, 453] width 517 height 68
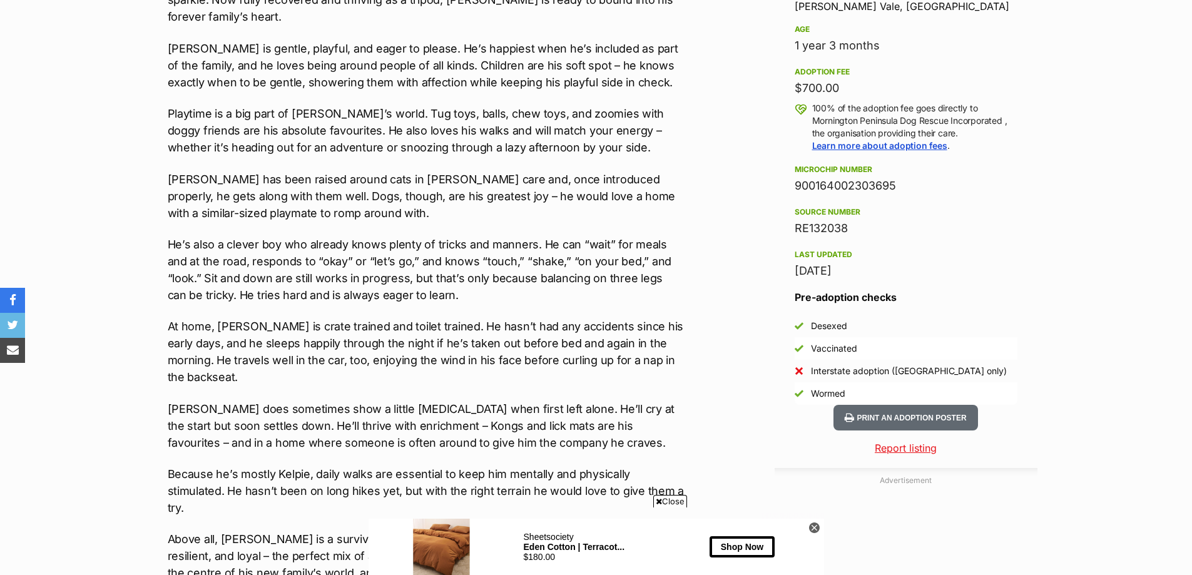
scroll to position [871, 0]
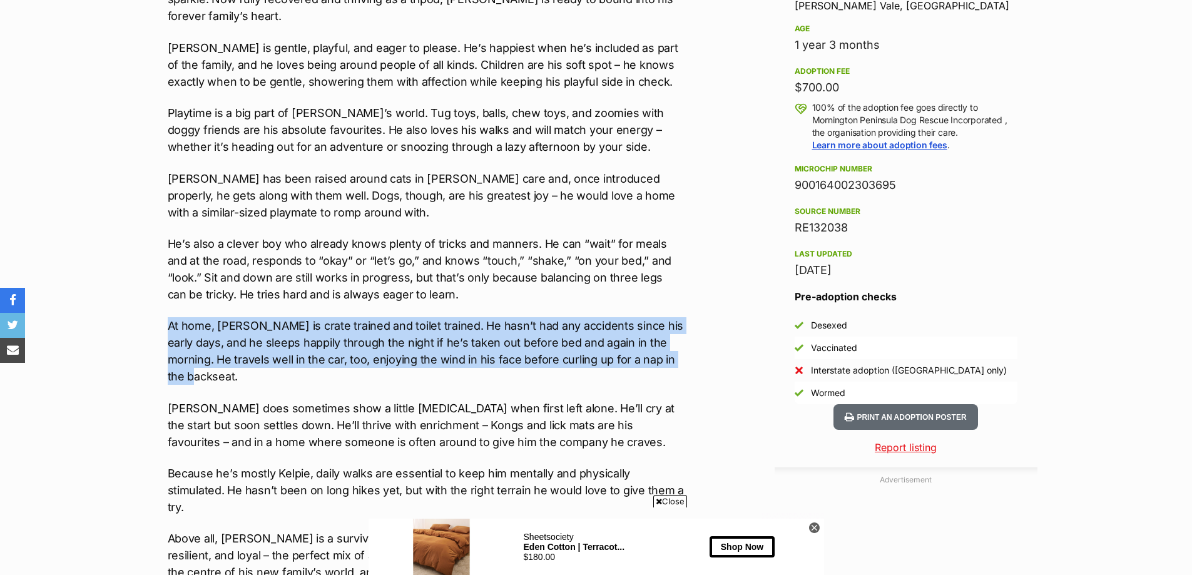
drag, startPoint x: 146, startPoint y: 295, endPoint x: 697, endPoint y: 347, distance: 553.2
click at [697, 347] on div "Advertisement Adoption information I've been adopted! This pet is no longer ava…" at bounding box center [596, 493] width 920 height 1346
click at [692, 345] on div "Advertisement Adoption information I've been adopted! This pet is no longer ava…" at bounding box center [596, 493] width 883 height 1346
drag, startPoint x: 692, startPoint y: 345, endPoint x: 141, endPoint y: 289, distance: 553.6
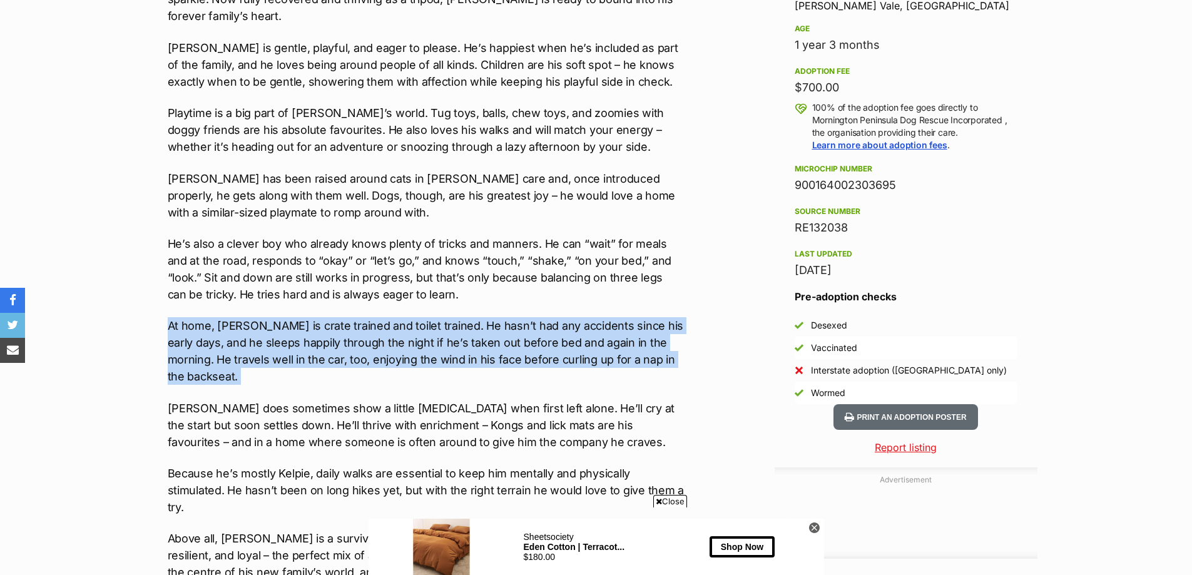
click at [141, 289] on div "Advertisement Adoption information I've been adopted! This pet is no longer ava…" at bounding box center [596, 493] width 920 height 1346
drag, startPoint x: 141, startPoint y: 289, endPoint x: 695, endPoint y: 346, distance: 556.9
click at [695, 346] on div "Advertisement Adoption information I've been adopted! This pet is no longer ava…" at bounding box center [596, 493] width 920 height 1346
click at [695, 346] on div "Advertisement Adoption information I've been adopted! This pet is no longer ava…" at bounding box center [596, 493] width 883 height 1346
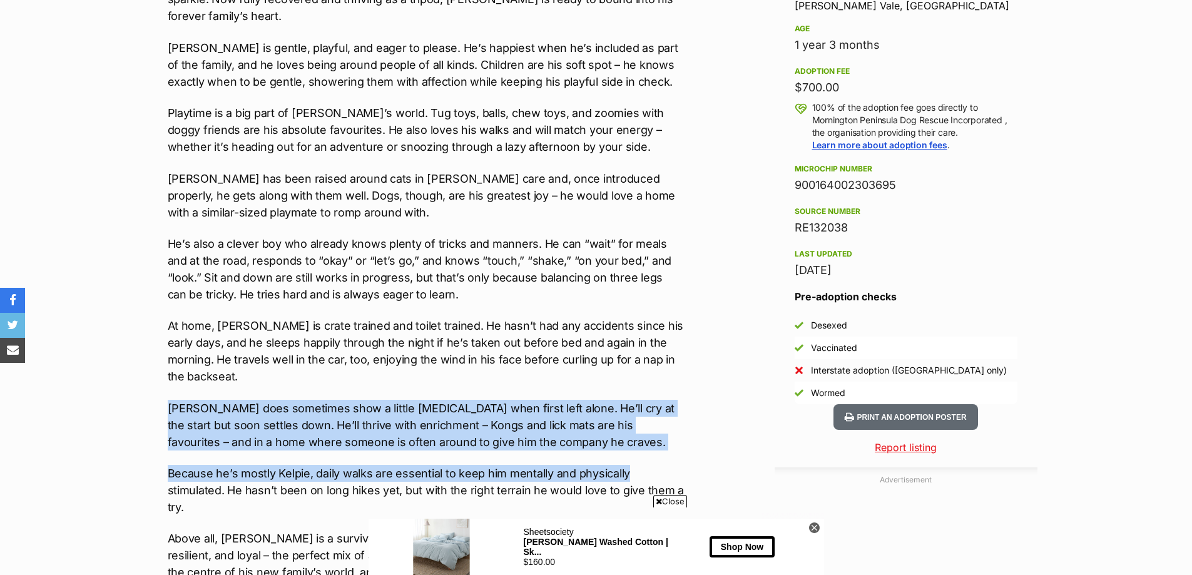
drag, startPoint x: 160, startPoint y: 366, endPoint x: 664, endPoint y: 417, distance: 507.0
click at [667, 417] on div "About Gucci 💚 Meet Gucci (aka Jimmy) – The Three-Legged Wonder 💚 Age: ~1 year 4…" at bounding box center [420, 325] width 530 height 980
click at [637, 416] on p "Jimmy does sometimes show a little separation anxiety when first left alone. He…" at bounding box center [426, 425] width 517 height 51
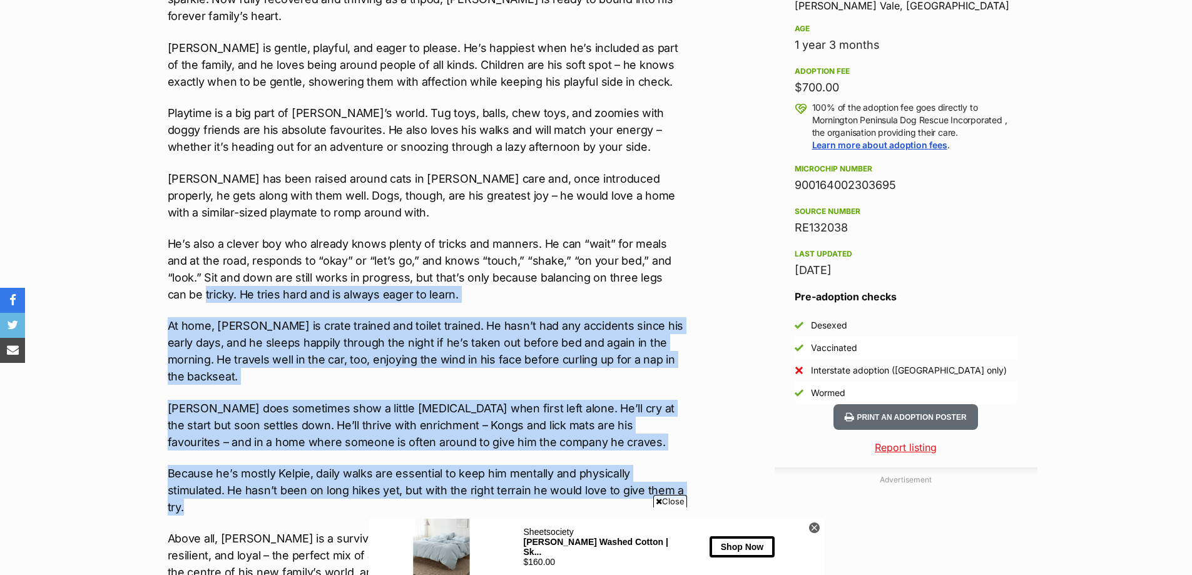
drag, startPoint x: 577, startPoint y: 478, endPoint x: 22, endPoint y: 283, distance: 588.5
click at [22, 283] on section "Home > Rescue pet search > Adopt a dog > Dogs available for adoption Gucci Frie…" at bounding box center [596, 200] width 1192 height 1929
click at [84, 291] on section "Home > Rescue pet search > Adopt a dog > Dogs available for adoption Gucci Frie…" at bounding box center [596, 200] width 1192 height 1929
drag, startPoint x: 165, startPoint y: 366, endPoint x: 312, endPoint y: 481, distance: 186.3
click at [312, 481] on section "Home > Rescue pet search > Adopt a dog > Dogs available for adoption Gucci Frie…" at bounding box center [596, 200] width 1192 height 1929
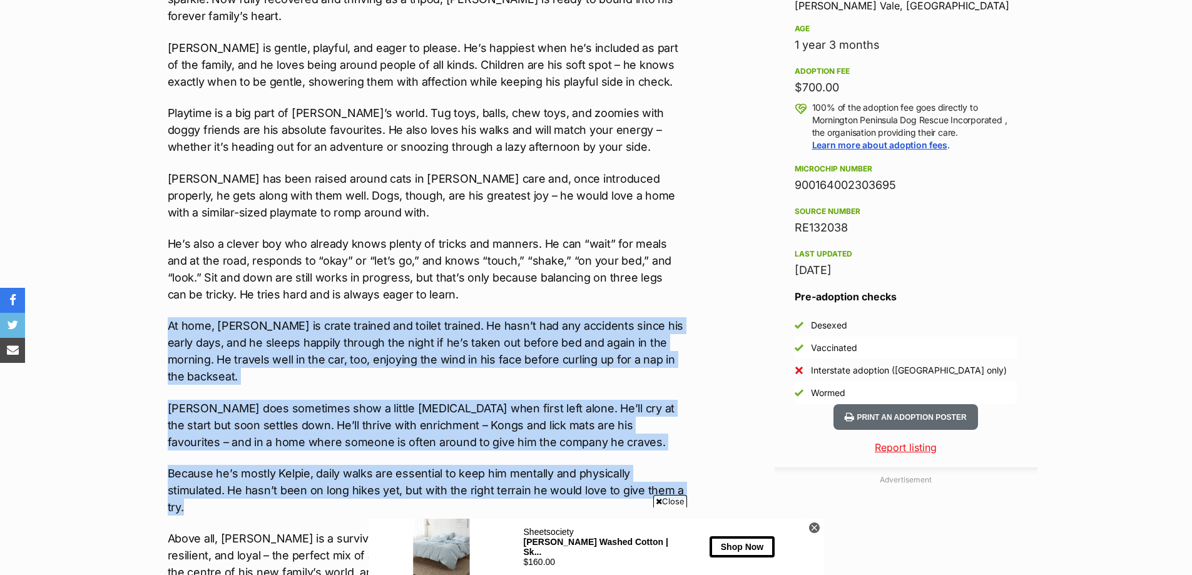
click at [312, 481] on p "Because he’s mostly Kelpie, daily walks are essential to keep him mentally and …" at bounding box center [426, 490] width 517 height 51
drag, startPoint x: 312, startPoint y: 481, endPoint x: 154, endPoint y: 300, distance: 240.0
click at [154, 300] on div "Advertisement Adoption information I've been adopted! This pet is no longer ava…" at bounding box center [596, 493] width 920 height 1346
click at [148, 297] on div "Advertisement Adoption information I've been adopted! This pet is no longer ava…" at bounding box center [596, 493] width 920 height 1346
drag, startPoint x: 142, startPoint y: 295, endPoint x: 231, endPoint y: 480, distance: 204.9
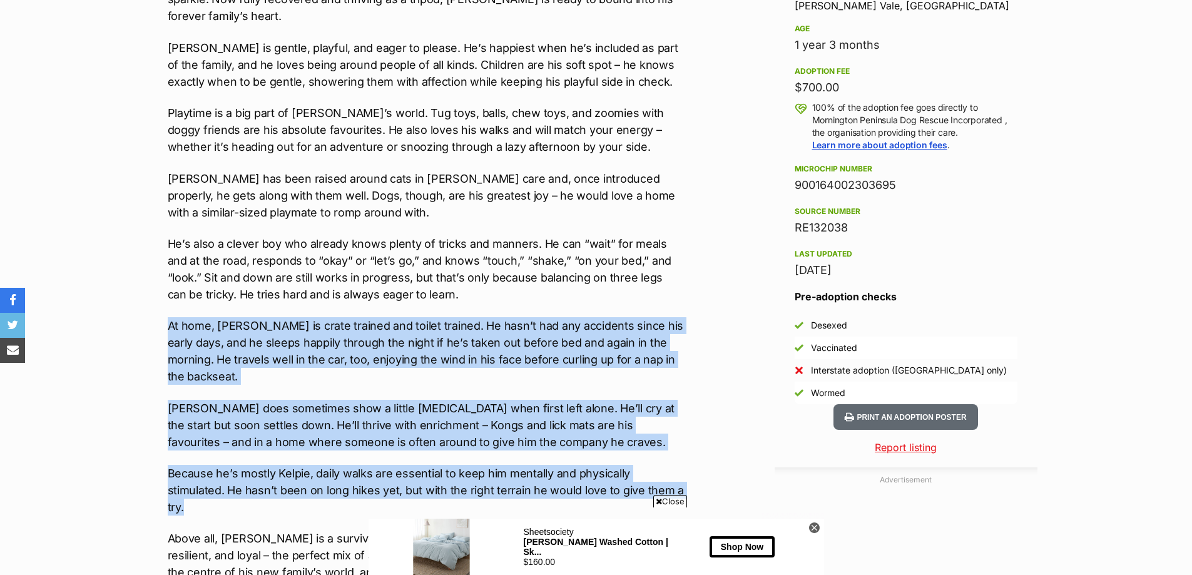
click at [231, 480] on div "Advertisement Adoption information I've been adopted! This pet is no longer ava…" at bounding box center [596, 493] width 920 height 1346
click at [231, 480] on p "Because he’s mostly Kelpie, daily walks are essential to keep him mentally and …" at bounding box center [426, 490] width 517 height 51
drag, startPoint x: 231, startPoint y: 480, endPoint x: 138, endPoint y: 309, distance: 195.2
click at [138, 309] on div "Advertisement Adoption information I've been adopted! This pet is no longer ava…" at bounding box center [596, 493] width 920 height 1346
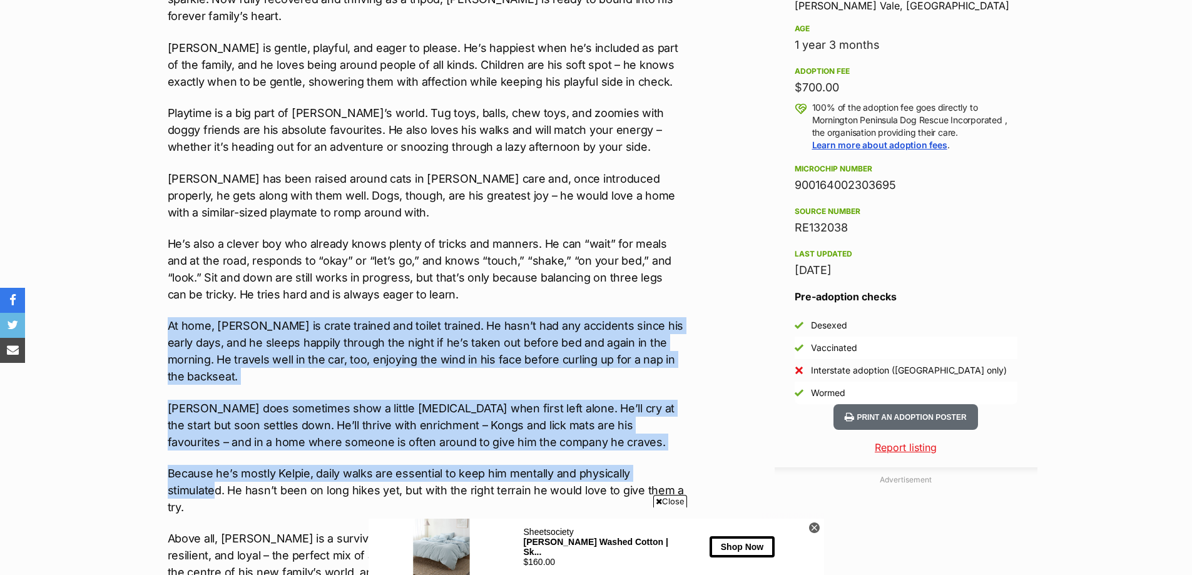
drag, startPoint x: 138, startPoint y: 289, endPoint x: 215, endPoint y: 463, distance: 190.5
click at [215, 463] on div "Advertisement Adoption information I've been adopted! This pet is no longer ava…" at bounding box center [596, 493] width 920 height 1346
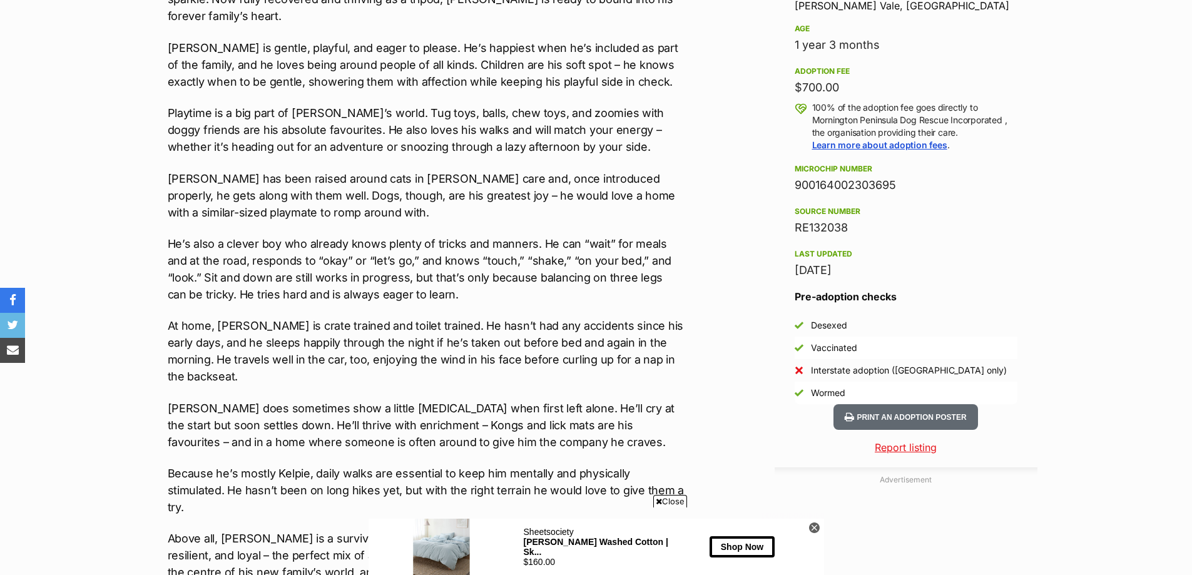
click at [219, 473] on p "Because he’s mostly Kelpie, daily walks are essential to keep him mentally and …" at bounding box center [426, 490] width 517 height 51
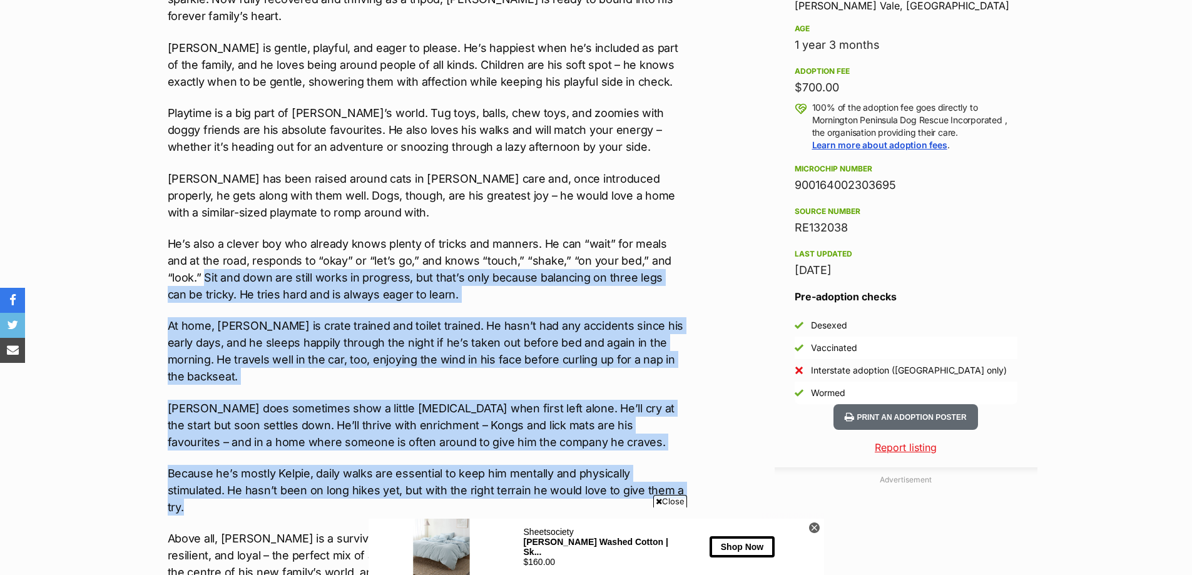
drag, startPoint x: 231, startPoint y: 479, endPoint x: 117, endPoint y: 265, distance: 242.5
click at [117, 264] on section "Home > Rescue pet search > Adopt a dog > Dogs available for adoption Gucci Frie…" at bounding box center [596, 200] width 1192 height 1929
click at [115, 282] on section "Home > Rescue pet search > Adopt a dog > Dogs available for adoption Gucci Frie…" at bounding box center [596, 200] width 1192 height 1929
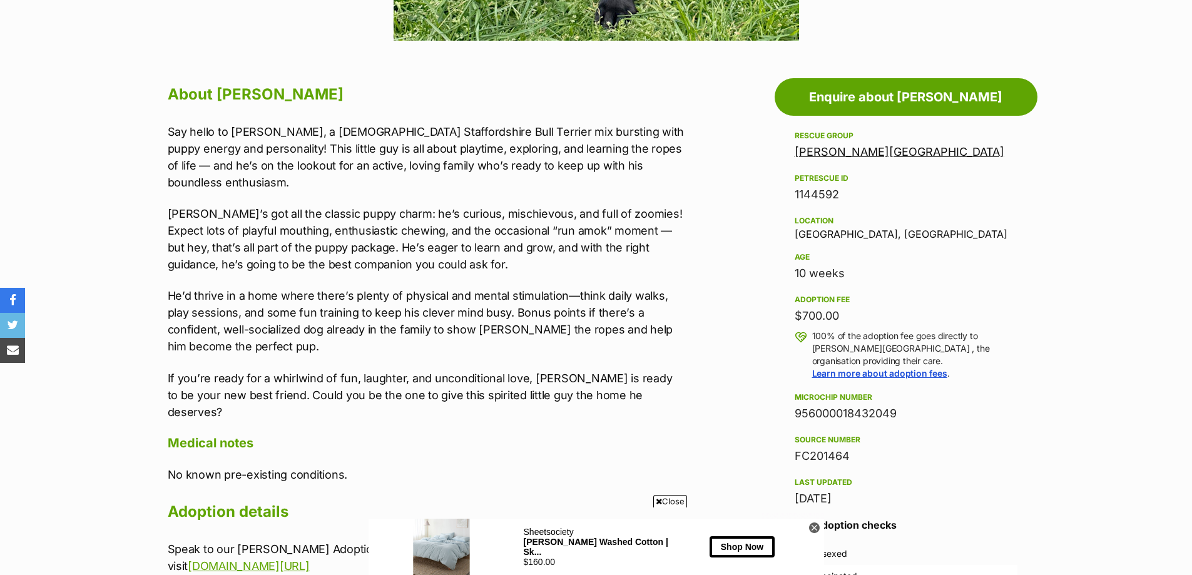
scroll to position [626, 0]
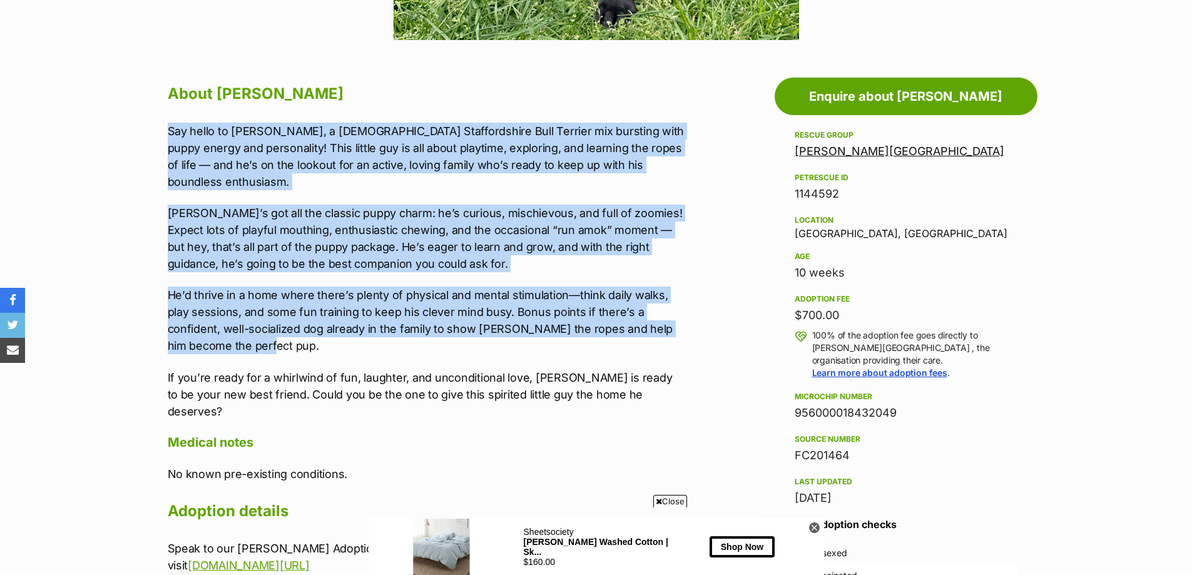
drag, startPoint x: 146, startPoint y: 123, endPoint x: 633, endPoint y: 322, distance: 525.8
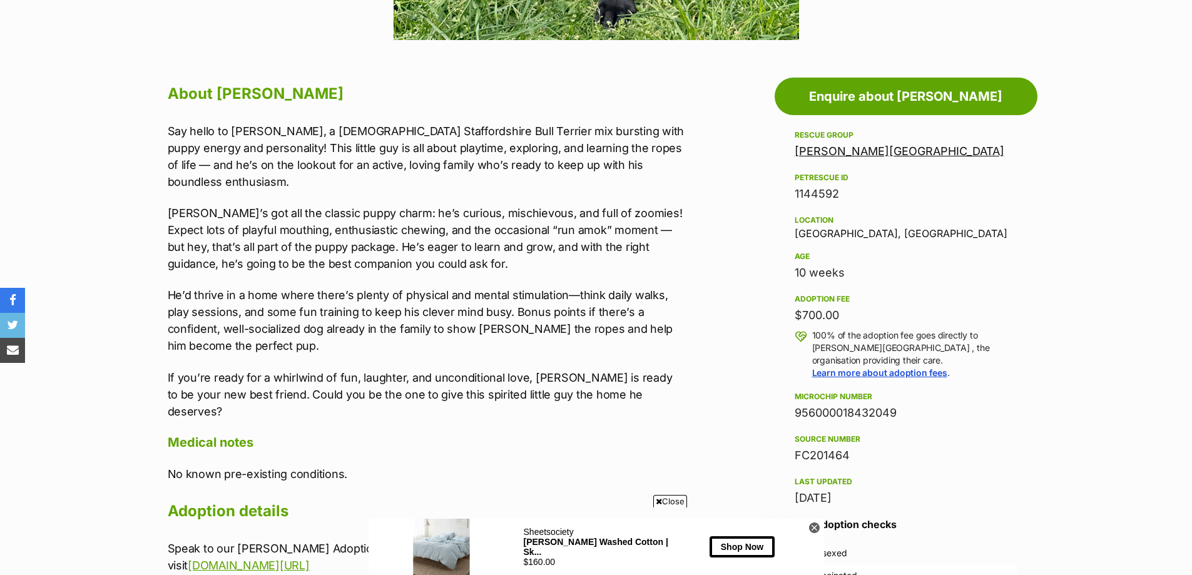
click at [632, 340] on div "Say hello to Petey, a 3-month-old Staffordshire Bull Terrier mix bursting with …" at bounding box center [426, 271] width 517 height 297
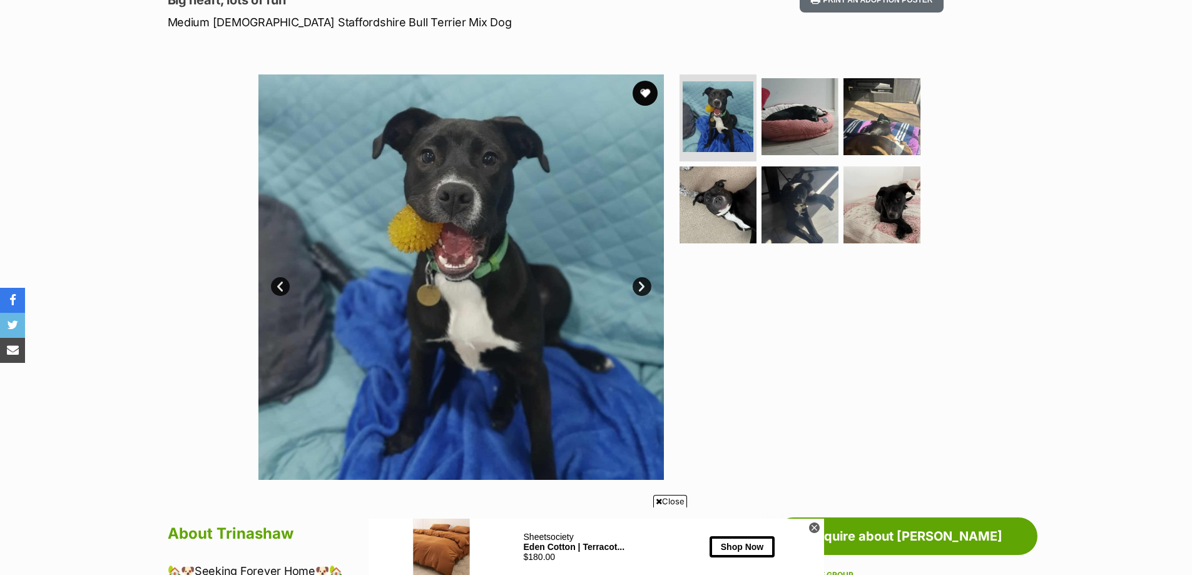
scroll to position [187, 0]
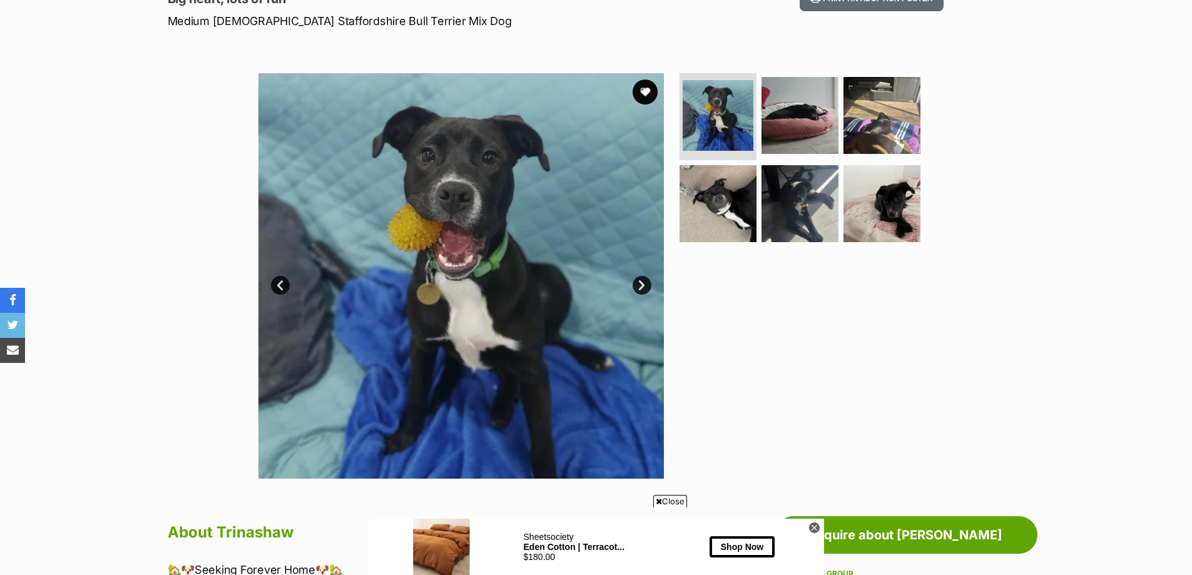
click at [645, 281] on link "Next" at bounding box center [642, 285] width 19 height 19
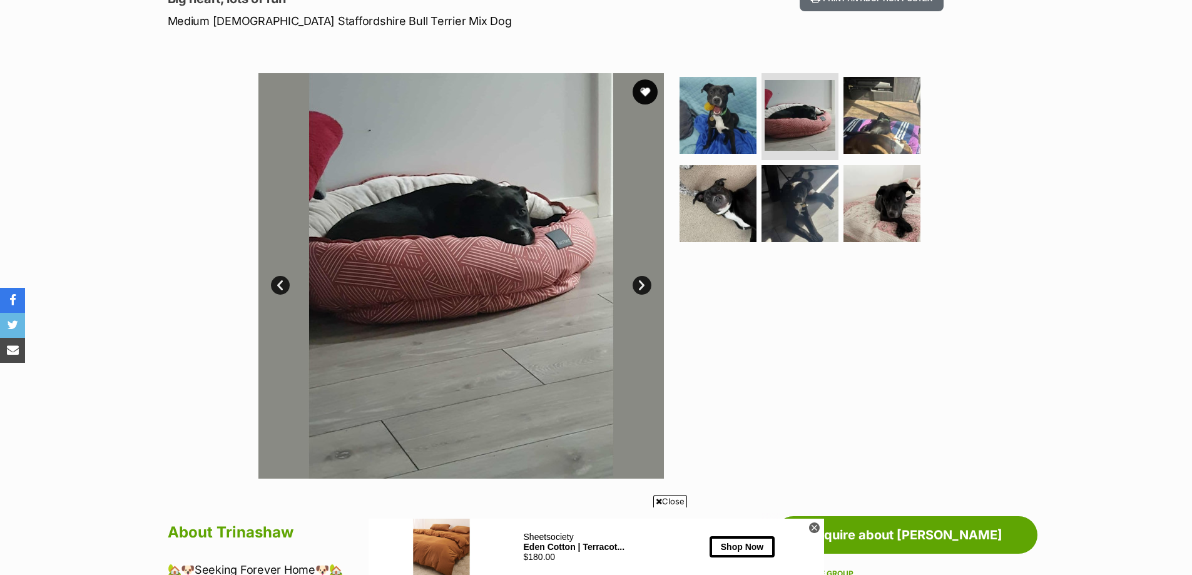
click at [645, 281] on link "Next" at bounding box center [642, 285] width 19 height 19
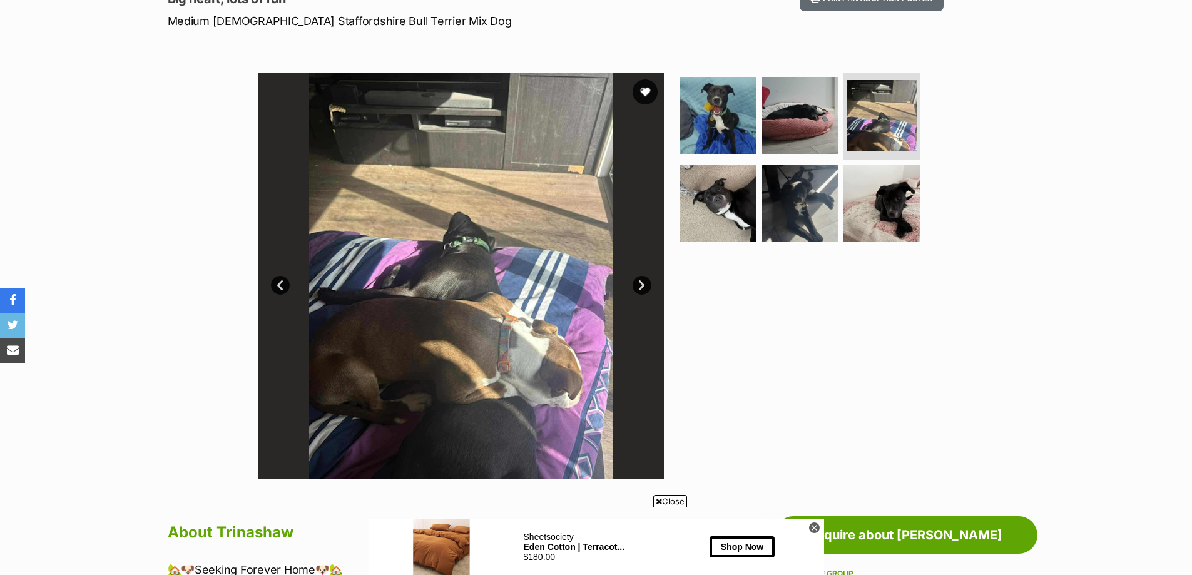
click at [645, 281] on link "Next" at bounding box center [642, 285] width 19 height 19
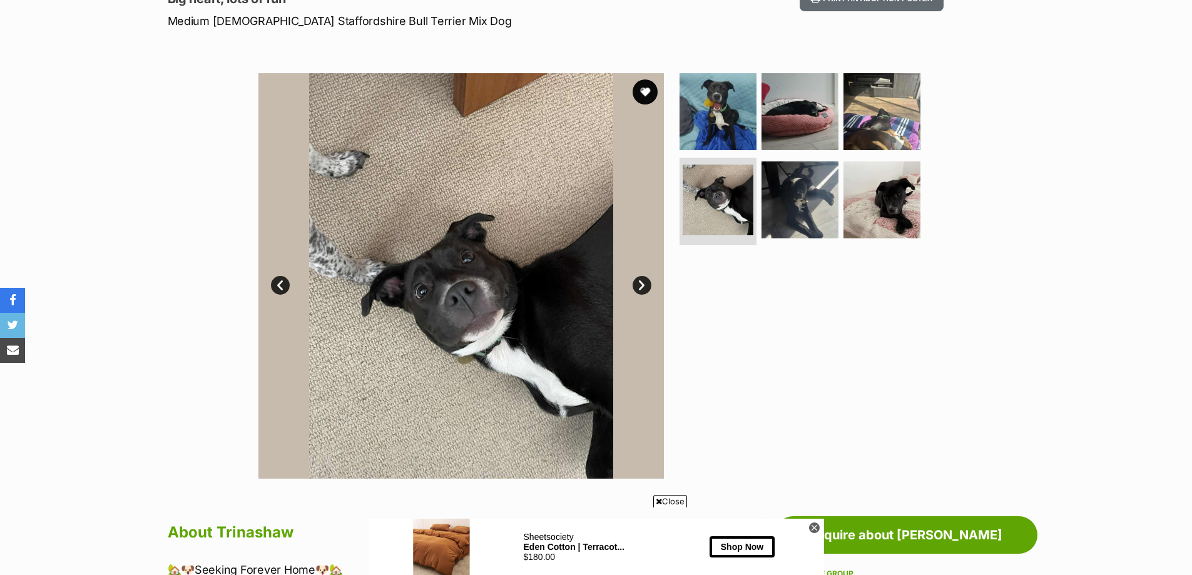
click at [645, 281] on link "Next" at bounding box center [642, 285] width 19 height 19
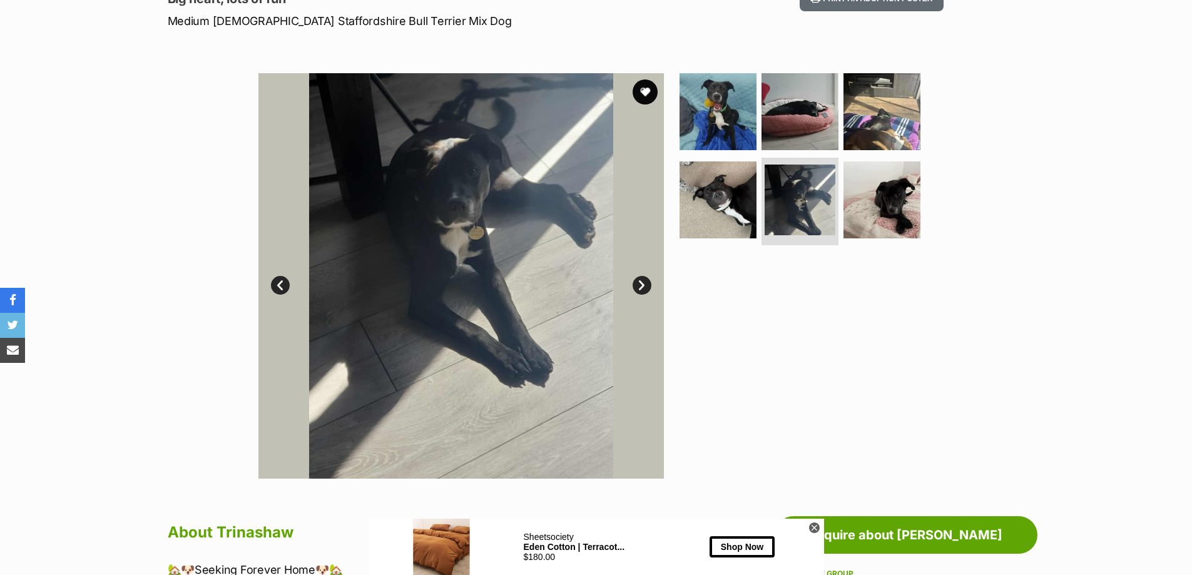
click at [645, 281] on link "Next" at bounding box center [642, 285] width 19 height 19
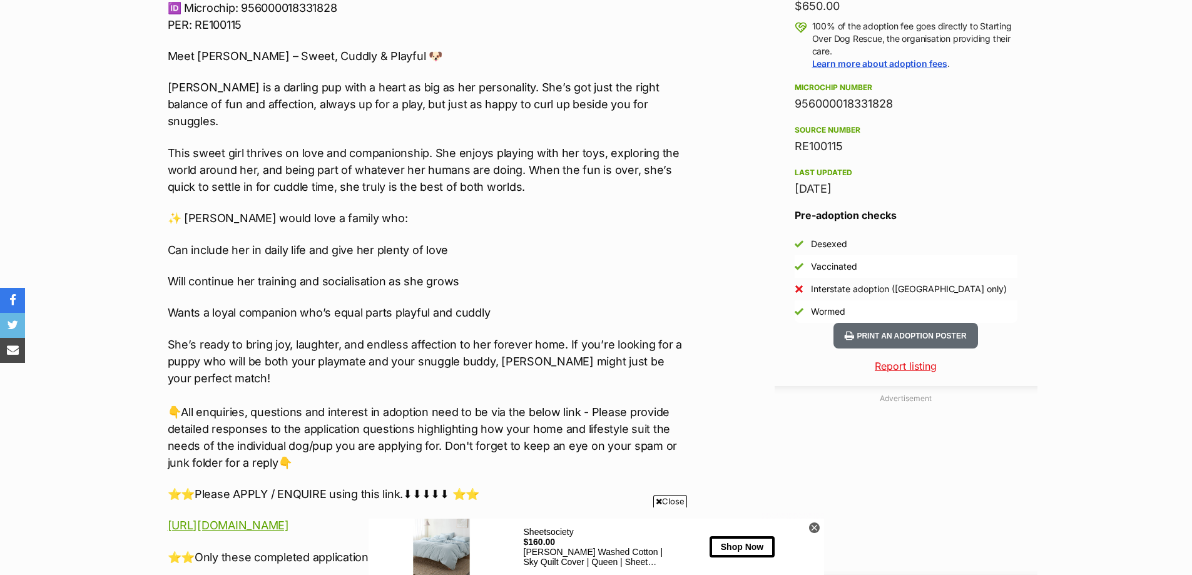
scroll to position [936, 0]
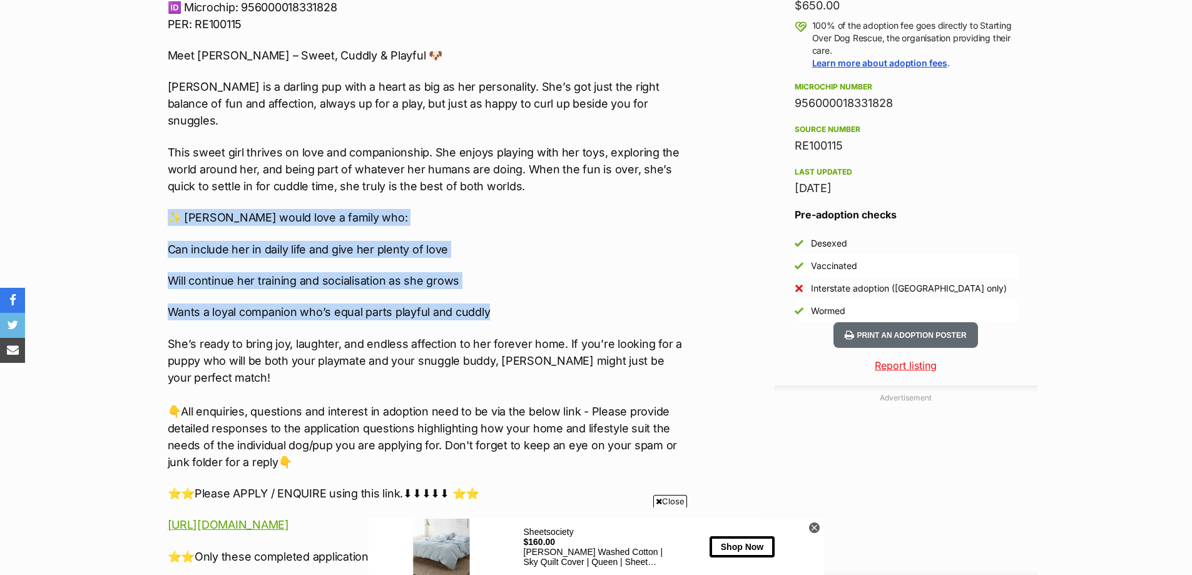
drag, startPoint x: 155, startPoint y: 189, endPoint x: 503, endPoint y: 288, distance: 361.2
click at [503, 288] on div "About Trinashaw 🏡🐶Seeking Forever Home🐶🏡 Name: Trinashaw Breed: Staffordshire B…" at bounding box center [420, 330] width 530 height 1121
click at [503, 304] on p "Wants a loyal companion who’s equal parts playful and cuddly" at bounding box center [426, 312] width 517 height 17
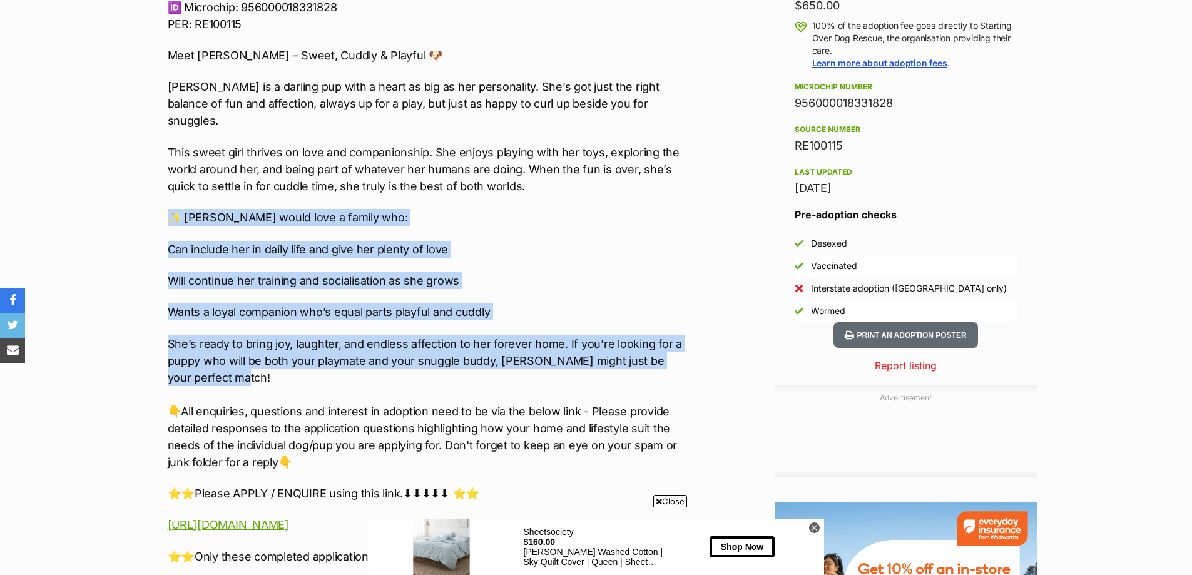
drag, startPoint x: 330, startPoint y: 367, endPoint x: 113, endPoint y: 206, distance: 269.8
click at [113, 206] on section "Home > Rescue pet search > Adopt a dog > Dogs available for adoption Trinashaw …" at bounding box center [596, 207] width 1192 height 2070
drag, startPoint x: 116, startPoint y: 197, endPoint x: 345, endPoint y: 364, distance: 283.2
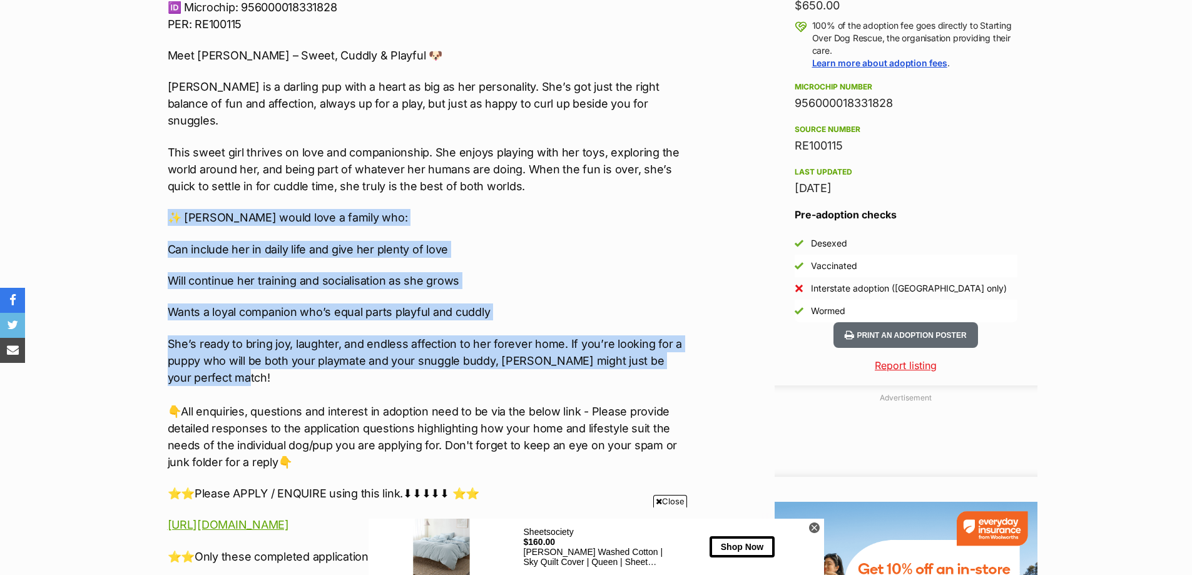
click at [345, 364] on section "Home > Rescue pet search > Adopt a dog > Dogs available for adoption Trinashaw …" at bounding box center [596, 207] width 1192 height 2070
click at [345, 364] on p "She’s ready to bring joy, laughter, and endless affection to her forever home. …" at bounding box center [426, 402] width 517 height 135
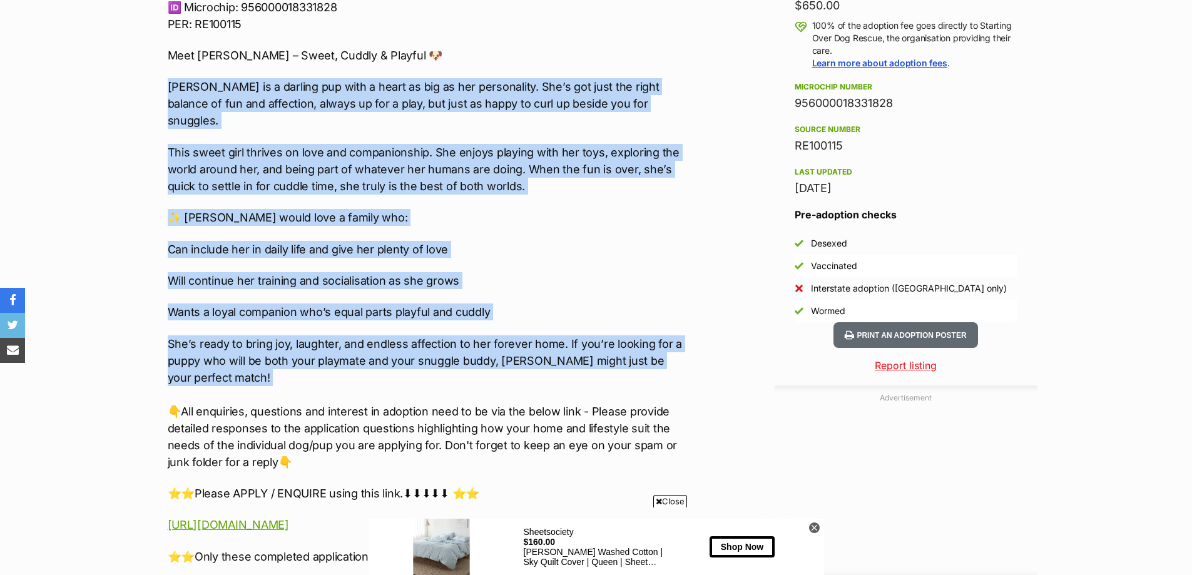
drag, startPoint x: 345, startPoint y: 364, endPoint x: 122, endPoint y: 72, distance: 367.0
click at [122, 72] on section "Home > Rescue pet search > Adopt a dog > Dogs available for adoption Trinashaw …" at bounding box center [596, 207] width 1192 height 2070
click at [128, 91] on section "Home > Rescue pet search > Adopt a dog > Dogs available for adoption Trinashaw …" at bounding box center [596, 207] width 1192 height 2070
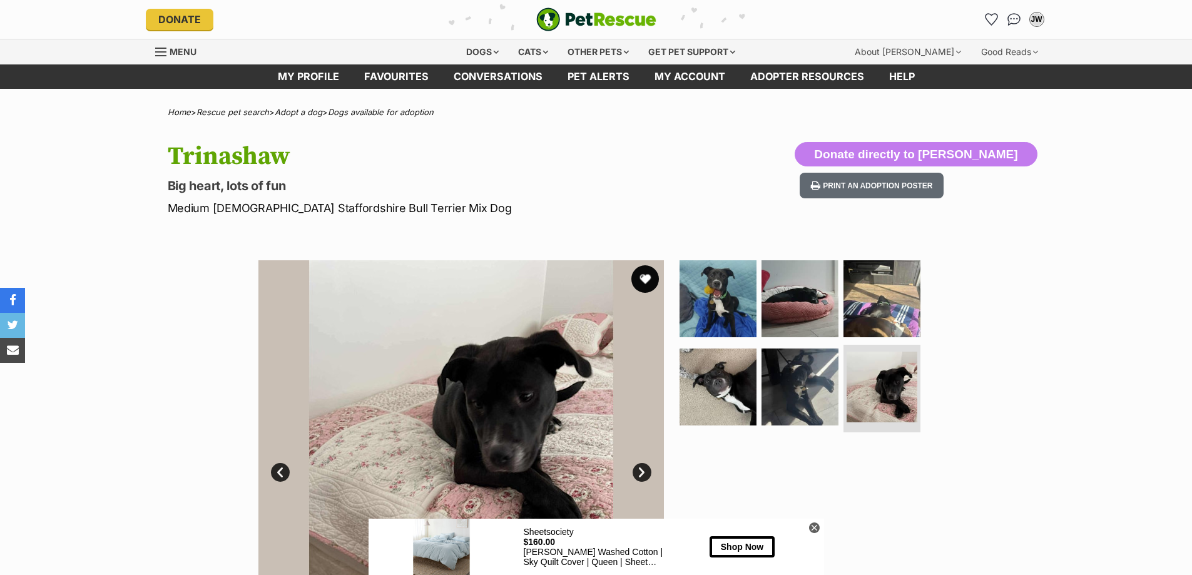
click at [638, 277] on button "favourite" at bounding box center [646, 279] width 28 height 28
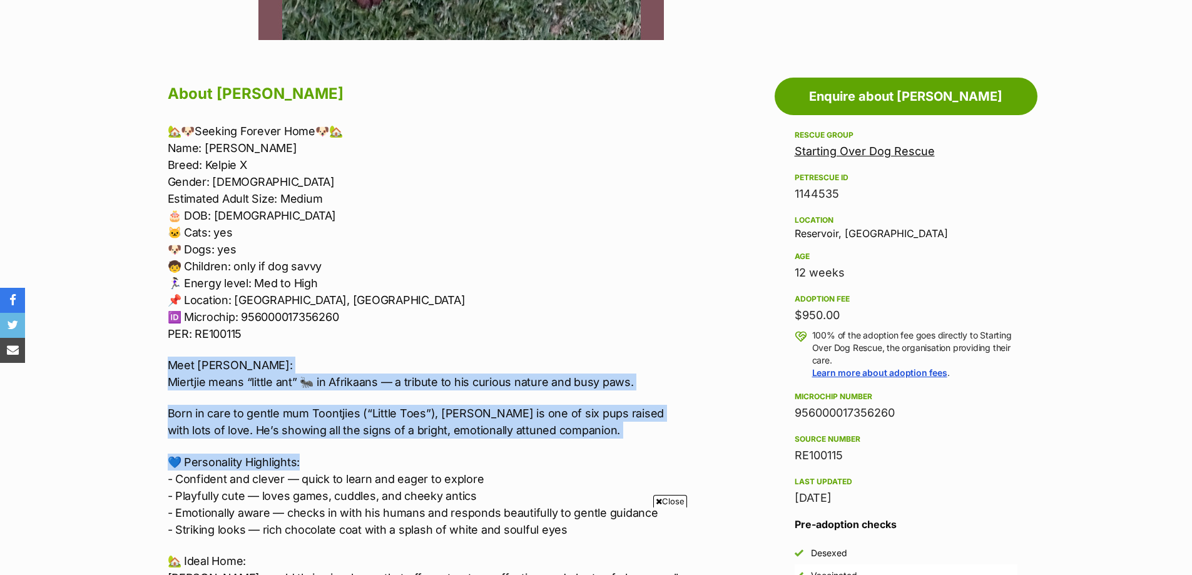
drag, startPoint x: 140, startPoint y: 370, endPoint x: 595, endPoint y: 444, distance: 461.6
click at [593, 443] on div "🏡🐶Seeking Forever Home🐶🏡 Name: Miertjie Breed: Kelpie X Gender: Male Estimated …" at bounding box center [426, 518] width 517 height 791
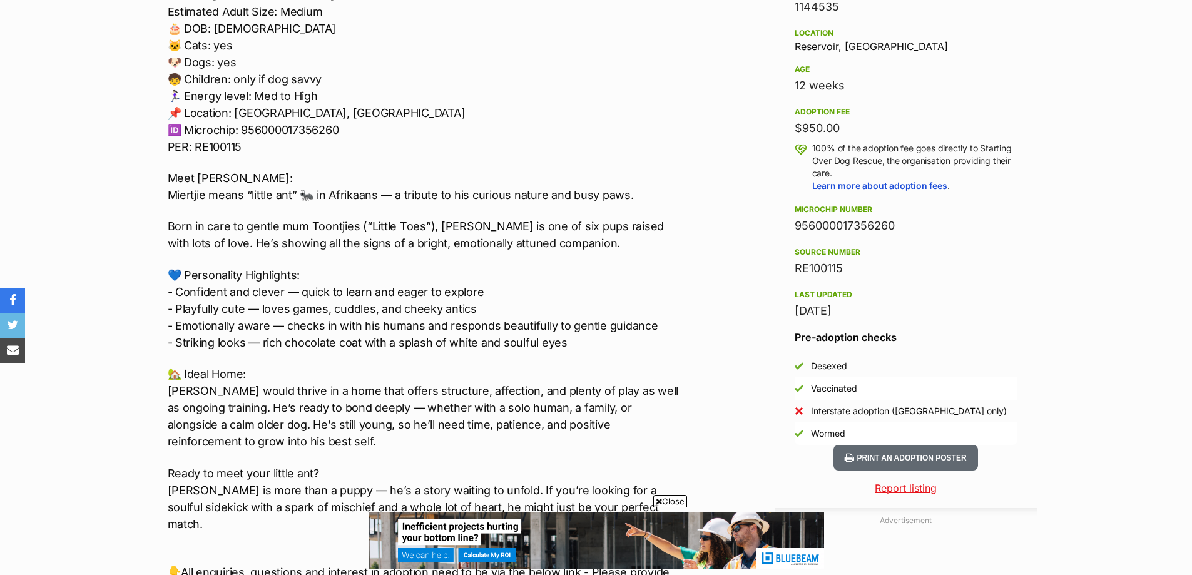
scroll to position [814, 0]
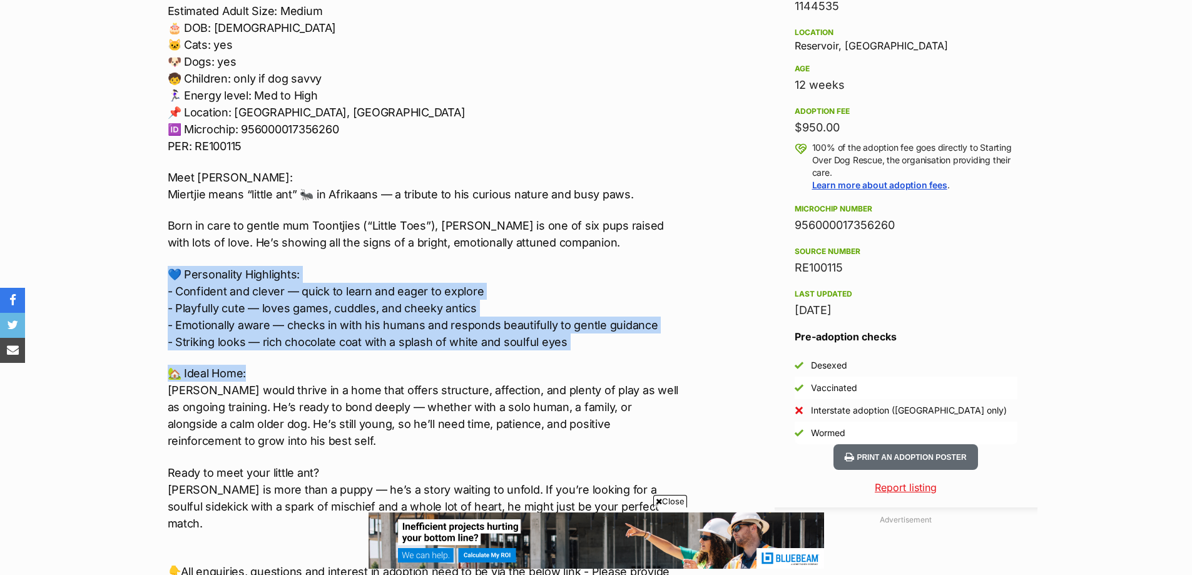
drag, startPoint x: 139, startPoint y: 266, endPoint x: 690, endPoint y: 376, distance: 561.7
click at [625, 362] on div "🏡🐶Seeking Forever Home🐶🏡 Name: Miertjie Breed: Kelpie X Gender: Male Estimated …" at bounding box center [426, 330] width 517 height 791
drag, startPoint x: 627, startPoint y: 345, endPoint x: 115, endPoint y: 269, distance: 517.6
click at [115, 269] on section "Home > Rescue pet search > Adopt a dog > Dogs available for adoption Miertjie R…" at bounding box center [596, 348] width 1192 height 2109
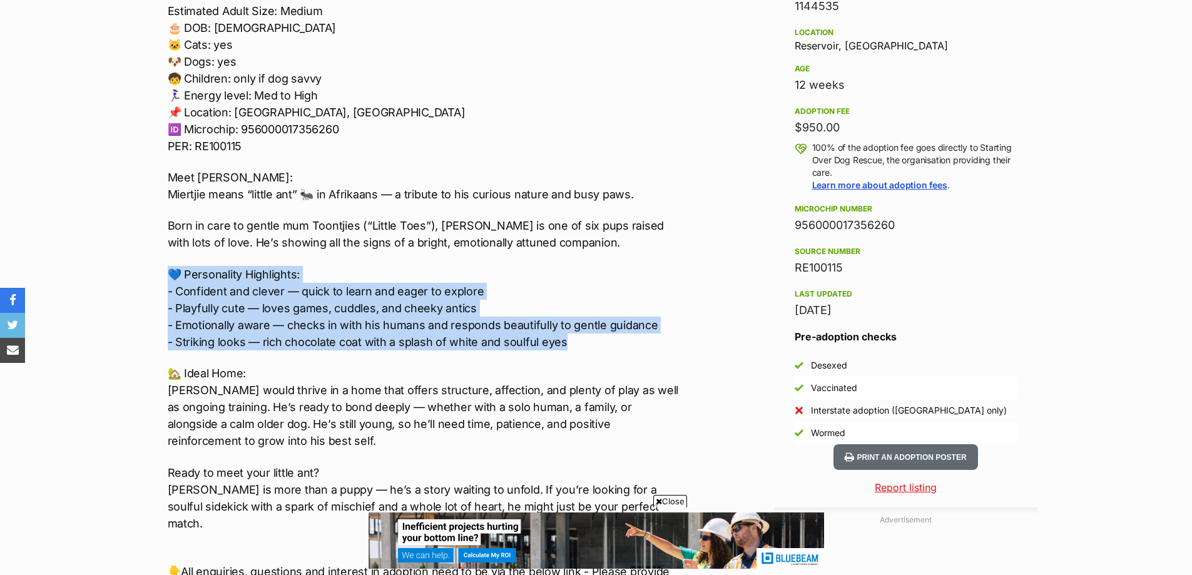
click at [115, 269] on section "Home > Rescue pet search > Adopt a dog > Dogs available for adoption Miertjie R…" at bounding box center [596, 348] width 1192 height 2109
drag, startPoint x: 115, startPoint y: 269, endPoint x: 612, endPoint y: 365, distance: 506.1
click at [613, 366] on section "Home > Rescue pet search > Adopt a dog > Dogs available for adoption Miertjie R…" at bounding box center [596, 348] width 1192 height 2109
click at [588, 347] on p "💙 Personality Highlights: - Confident and clever — quick to learn and eager to …" at bounding box center [426, 308] width 517 height 84
drag, startPoint x: 621, startPoint y: 346, endPoint x: 88, endPoint y: 259, distance: 539.6
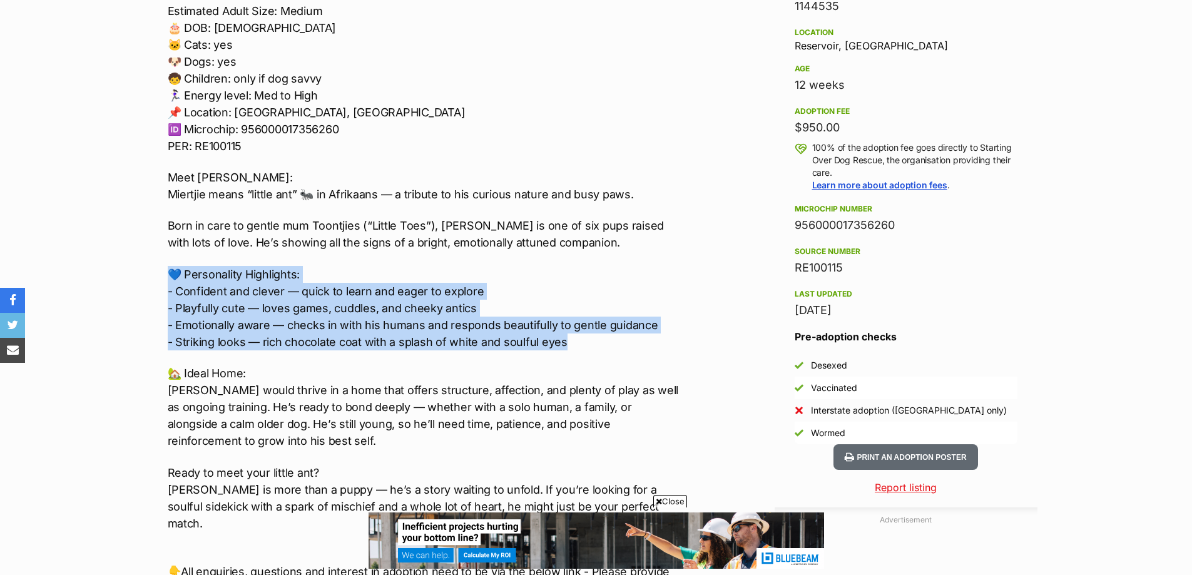
click at [88, 259] on section "Home > Rescue pet search > Adopt a dog > Dogs available for adoption Miertjie R…" at bounding box center [596, 348] width 1192 height 2109
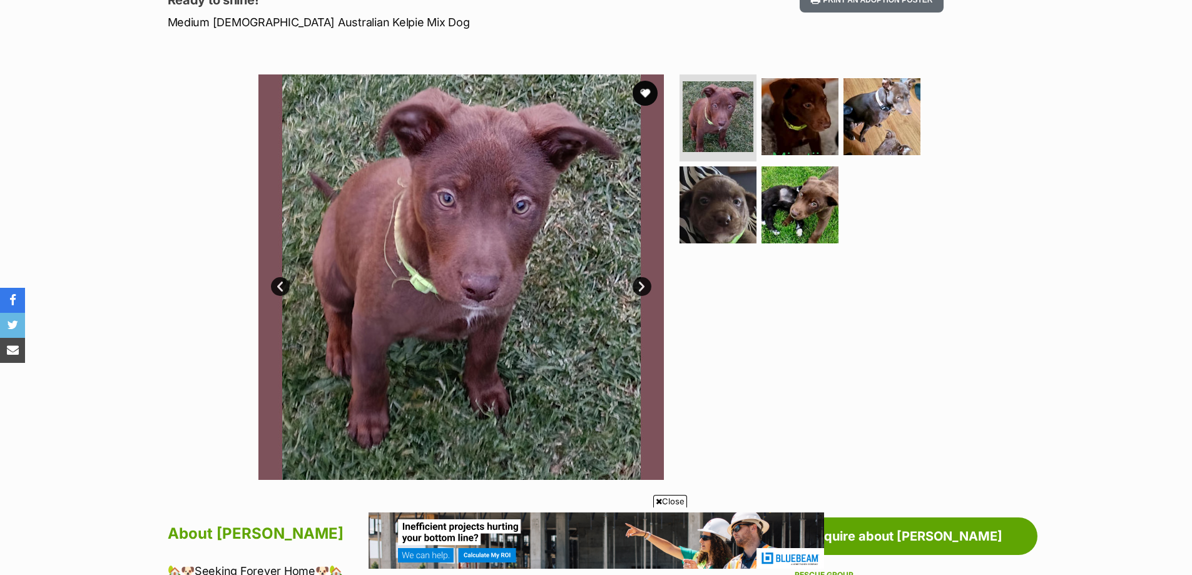
scroll to position [187, 0]
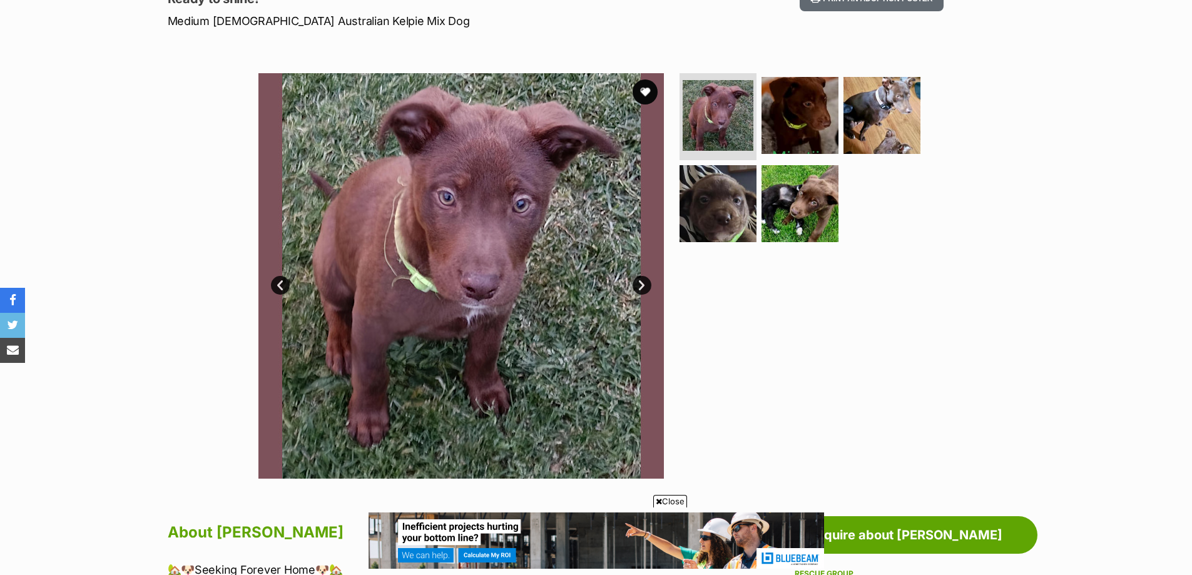
click at [635, 274] on img at bounding box center [462, 276] width 406 height 406
click at [640, 281] on link "Next" at bounding box center [642, 285] width 19 height 19
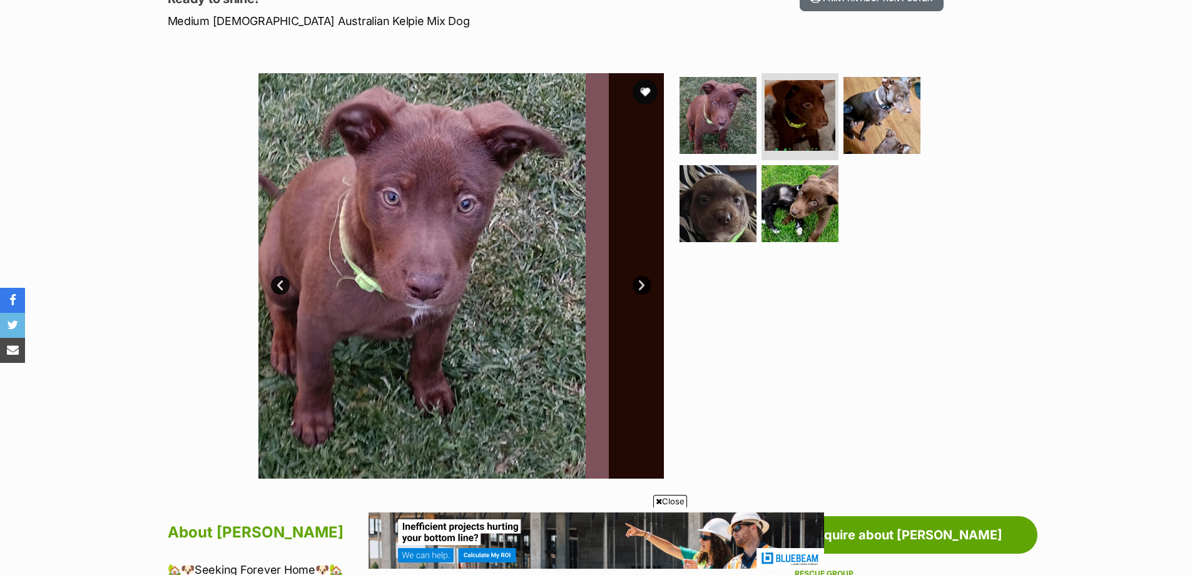
click at [640, 281] on link "Next" at bounding box center [642, 285] width 19 height 19
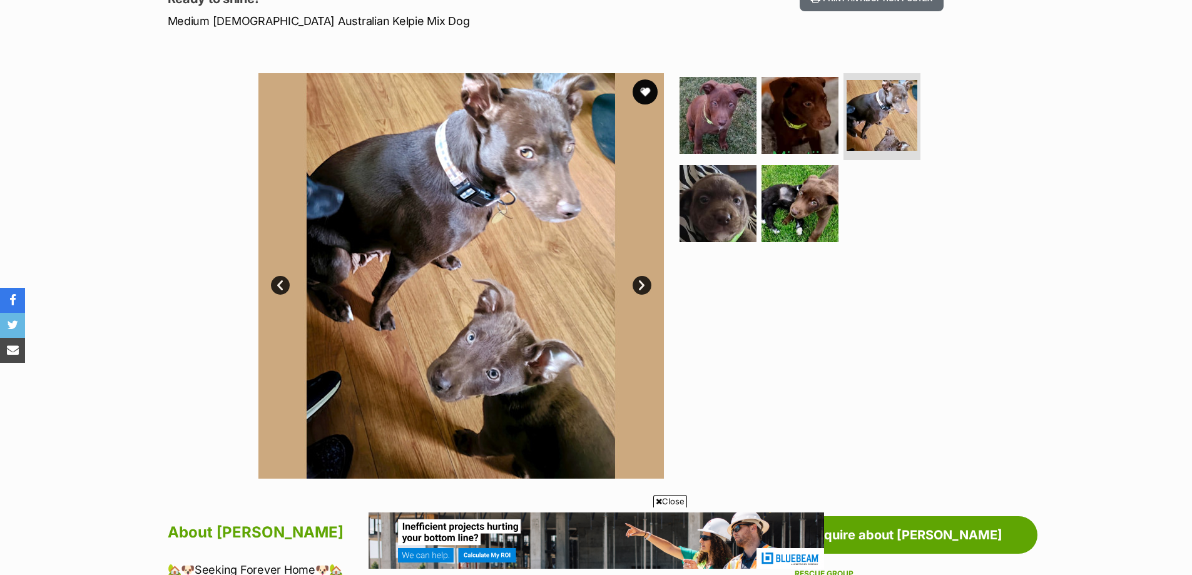
click at [640, 281] on link "Next" at bounding box center [642, 285] width 19 height 19
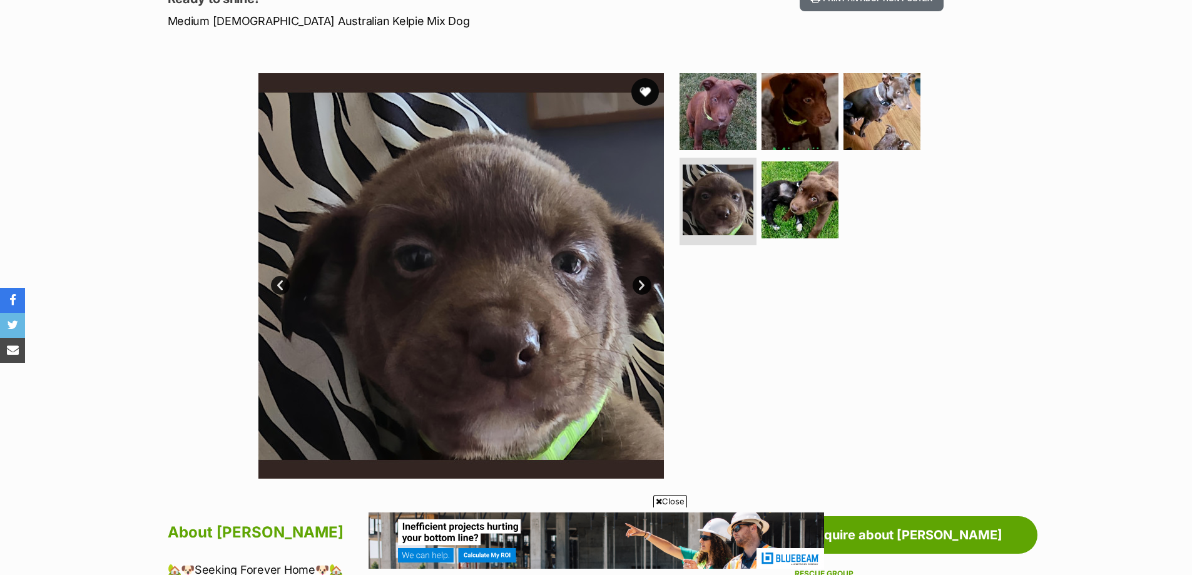
click at [647, 93] on button "favourite" at bounding box center [646, 92] width 28 height 28
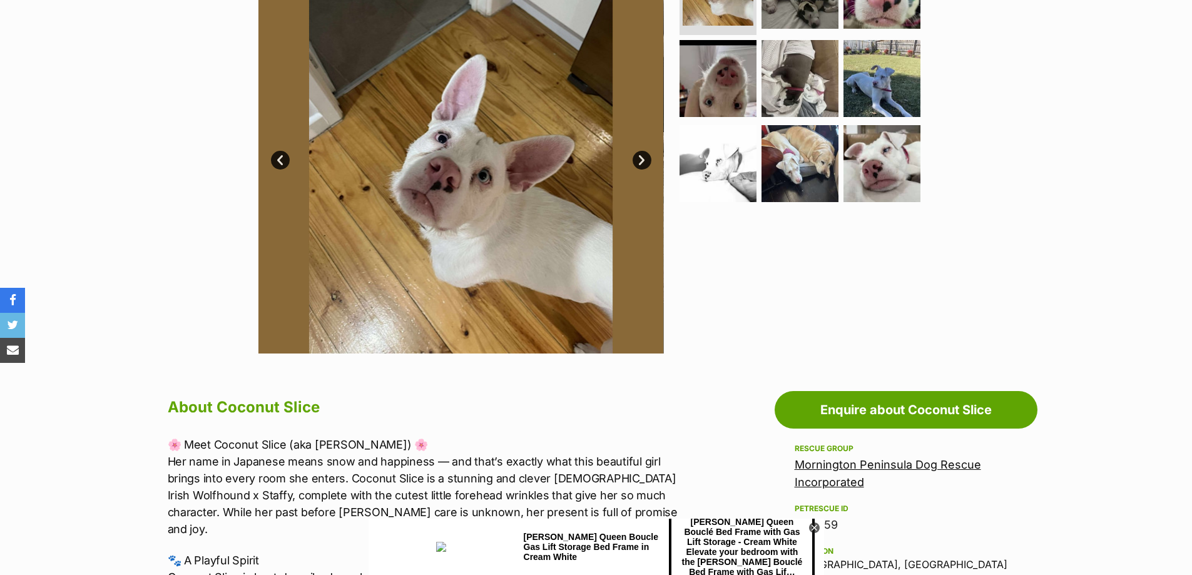
scroll to position [313, 0]
click at [647, 158] on link "Next" at bounding box center [642, 159] width 19 height 19
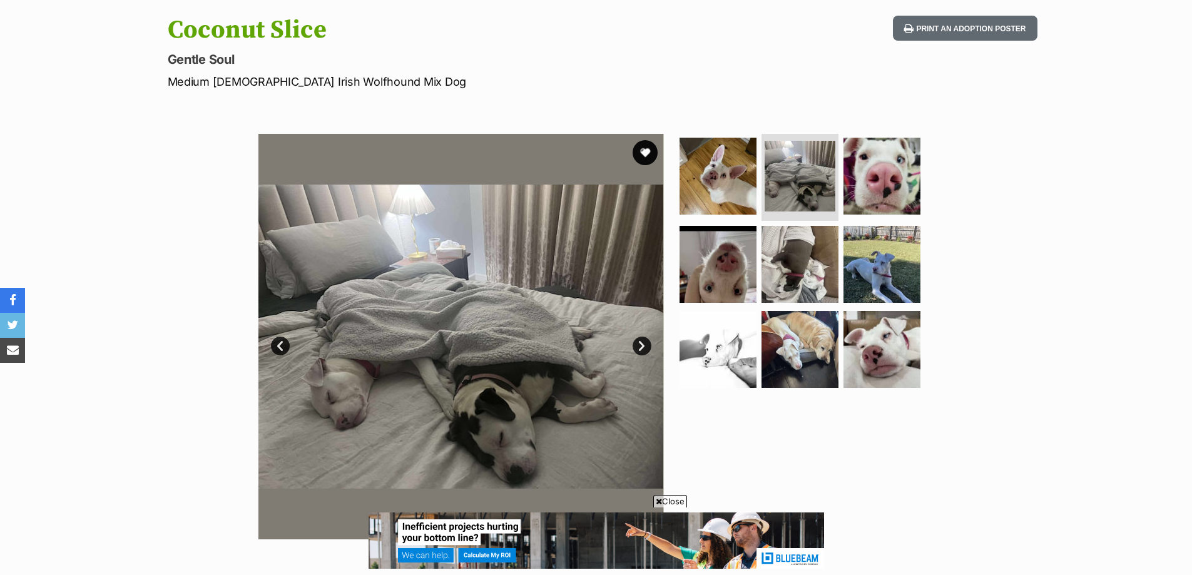
scroll to position [126, 0]
click at [640, 344] on link "Next" at bounding box center [642, 346] width 19 height 19
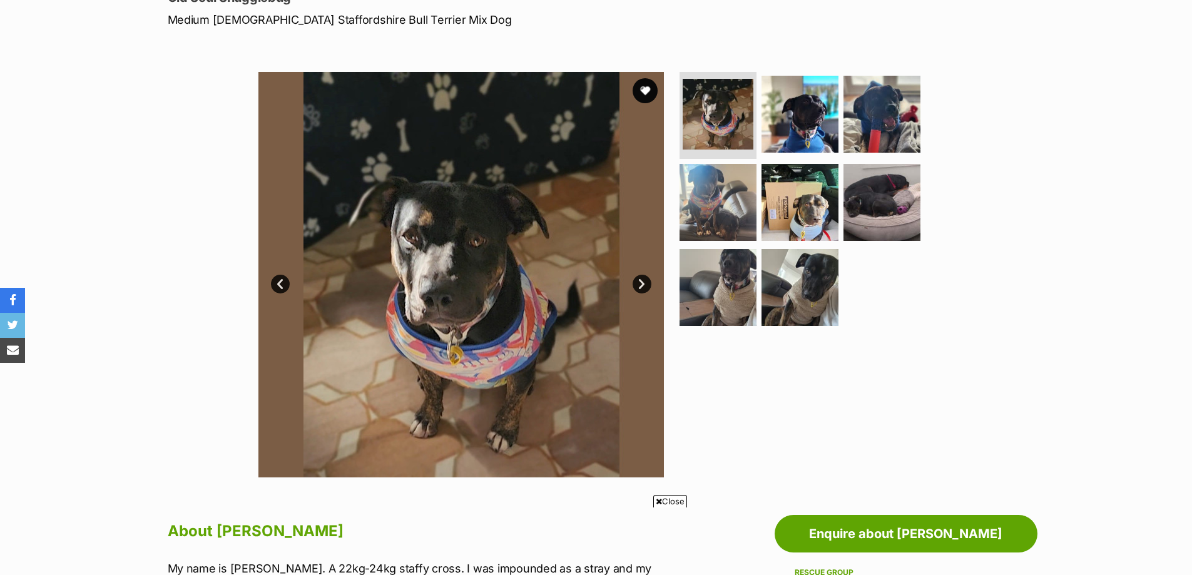
click at [638, 278] on link "Next" at bounding box center [642, 284] width 19 height 19
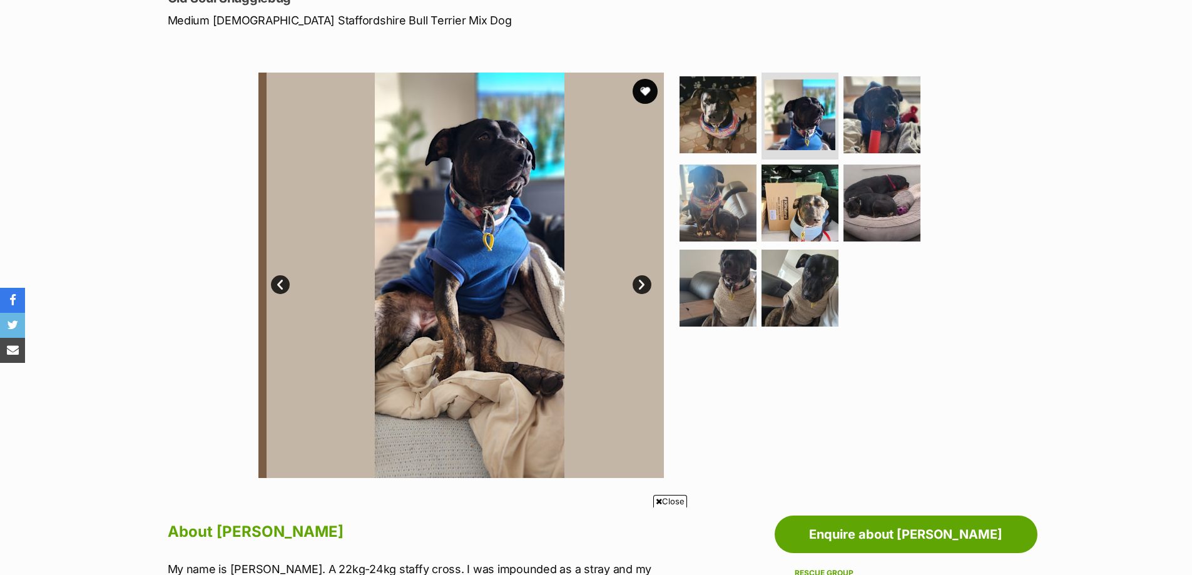
click at [638, 278] on link "Next" at bounding box center [642, 284] width 19 height 19
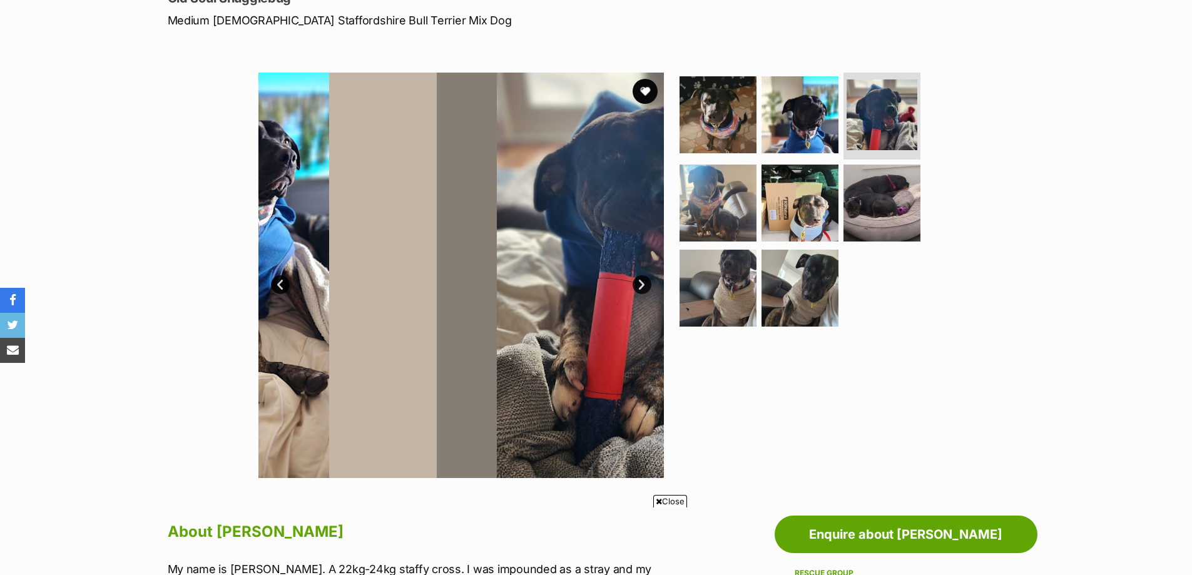
click at [638, 278] on link "Next" at bounding box center [642, 284] width 19 height 19
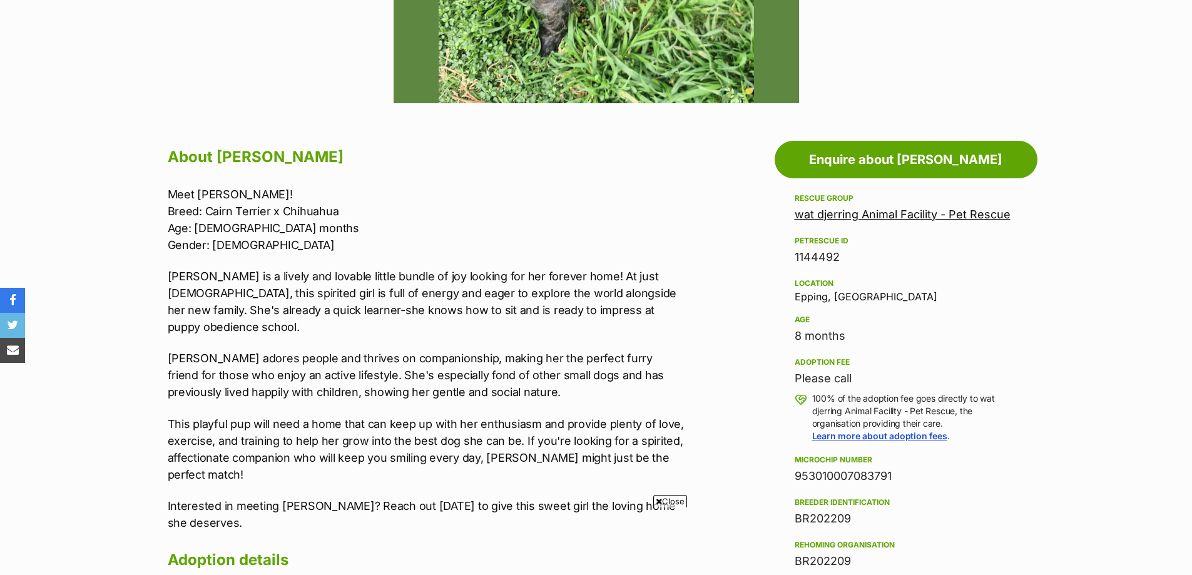
scroll to position [563, 0]
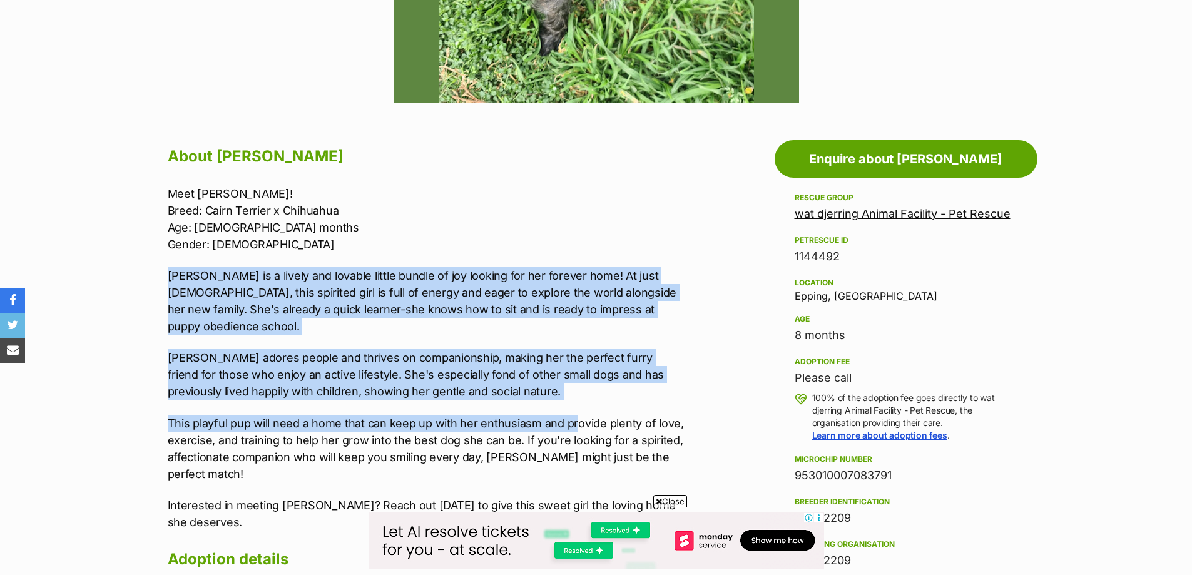
drag, startPoint x: 191, startPoint y: 274, endPoint x: 573, endPoint y: 407, distance: 404.2
click at [573, 407] on div "About Saoirse Meet Saoirse! Breed: Cairn Terrier x Chihuahua Age: 8 months Gend…" at bounding box center [420, 500] width 530 height 715
click at [506, 387] on div "Meet Saoirse! Breed: Cairn Terrier x Chihuahua Age: 8 months Gender: Female Sao…" at bounding box center [426, 358] width 517 height 346
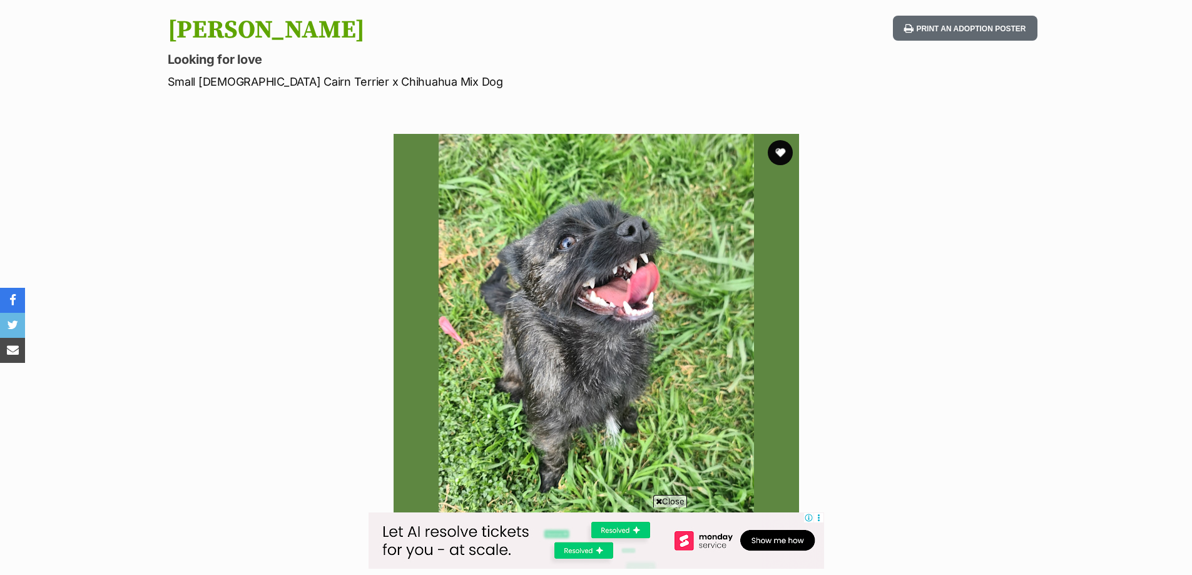
scroll to position [126, 0]
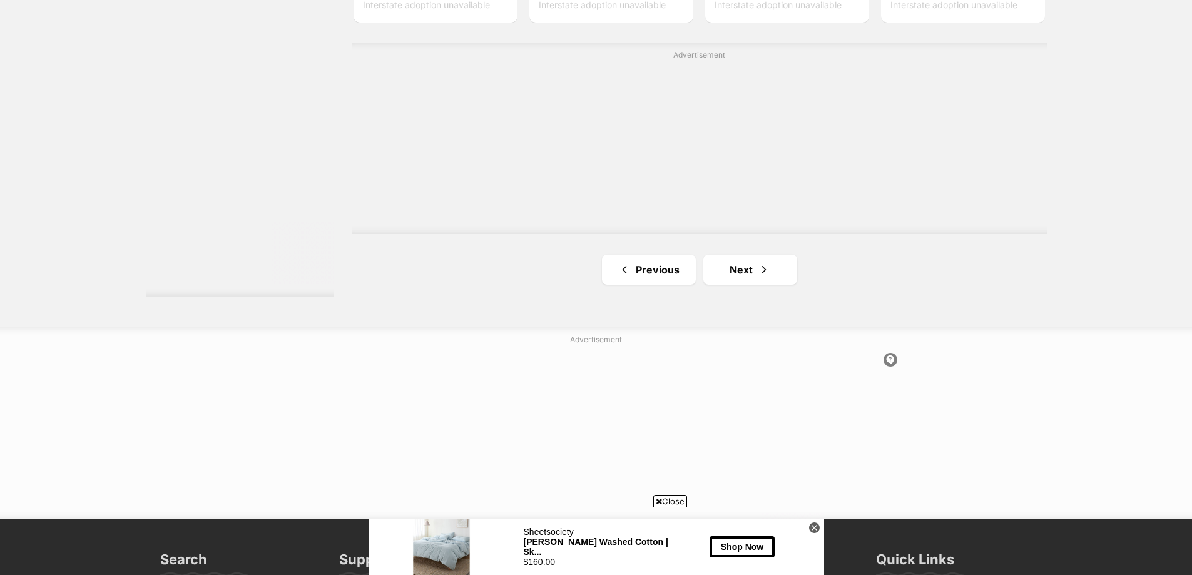
scroll to position [2241, 0]
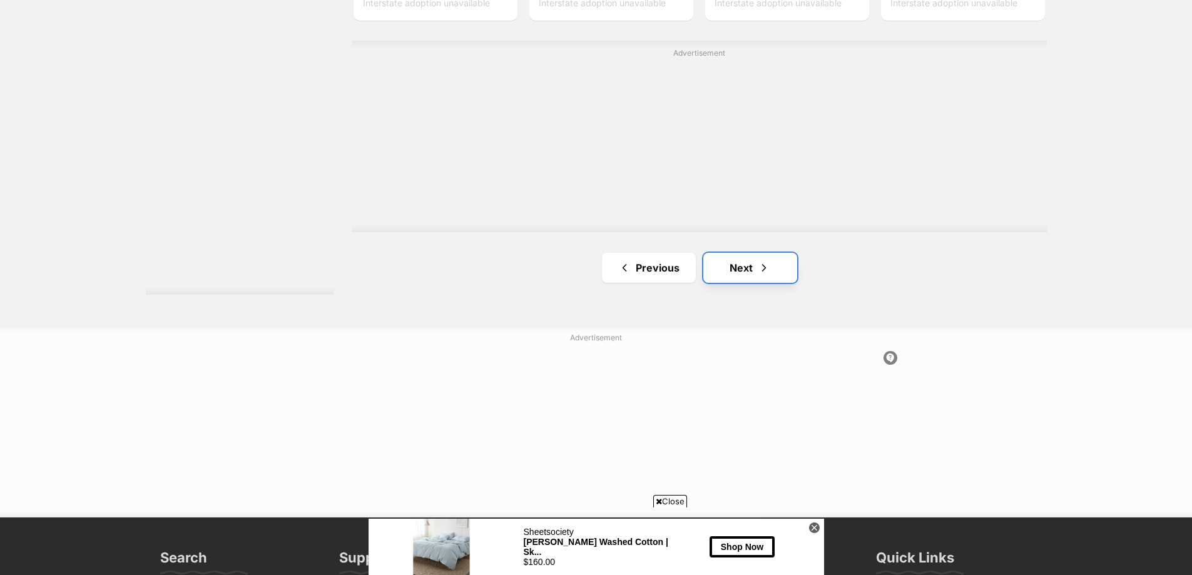
click at [752, 273] on link "Next" at bounding box center [751, 268] width 94 height 30
